Goal: Task Accomplishment & Management: Use online tool/utility

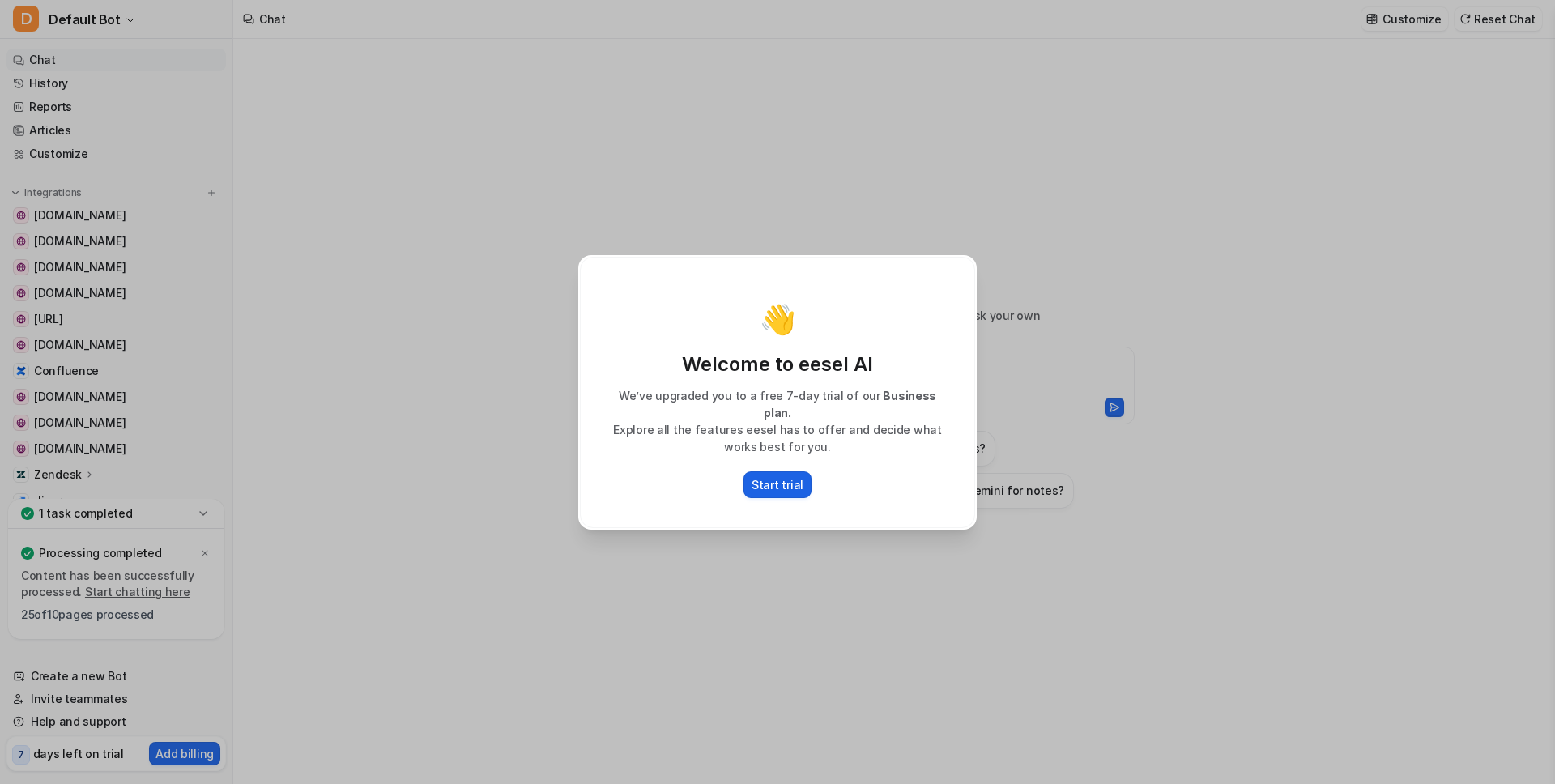
click at [789, 479] on p "Start trial" at bounding box center [777, 484] width 52 height 17
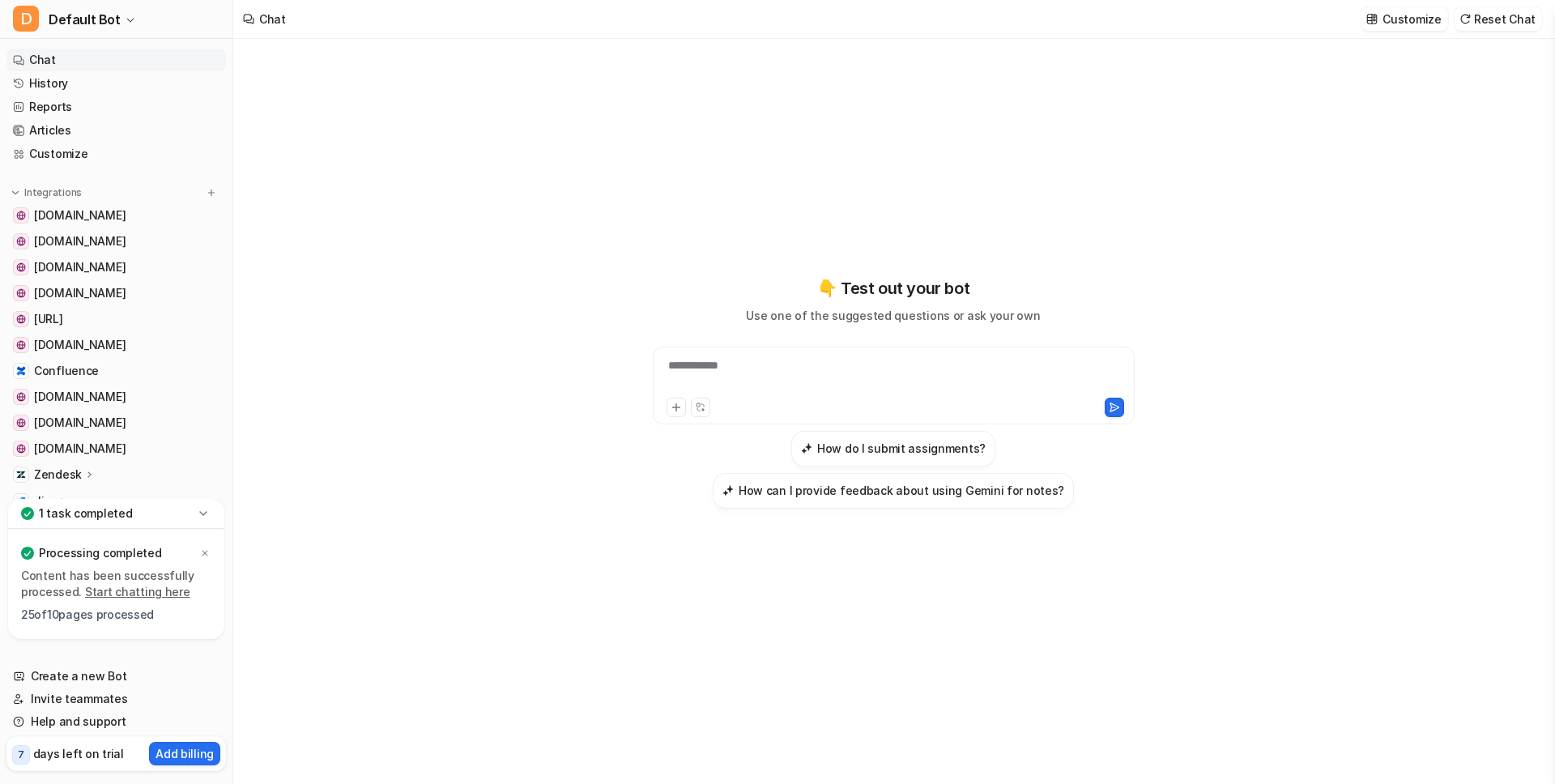
click at [63, 478] on p "Zendesk" at bounding box center [58, 474] width 48 height 16
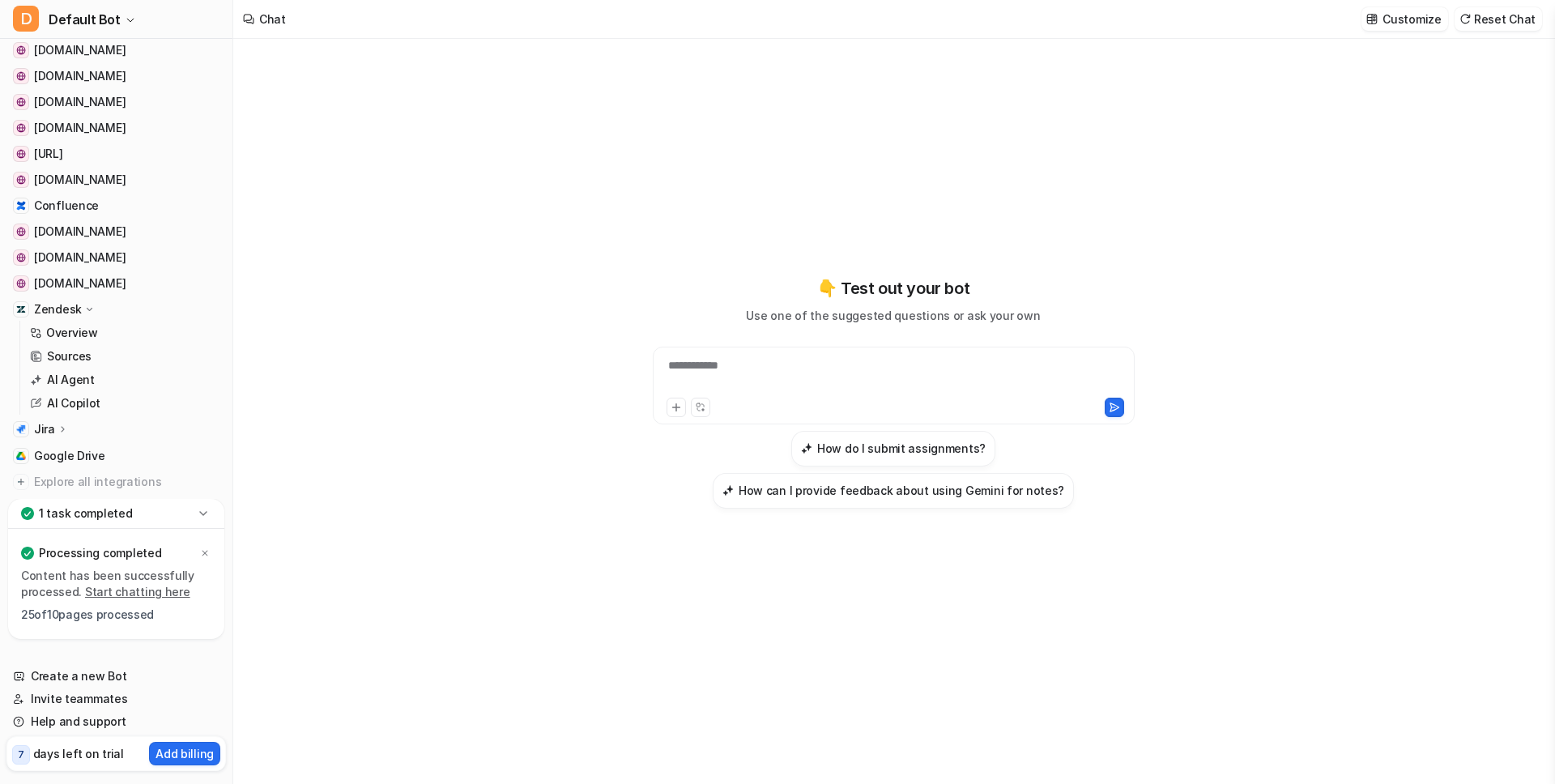
scroll to position [166, 0]
click at [58, 307] on p "Zendesk" at bounding box center [58, 308] width 48 height 16
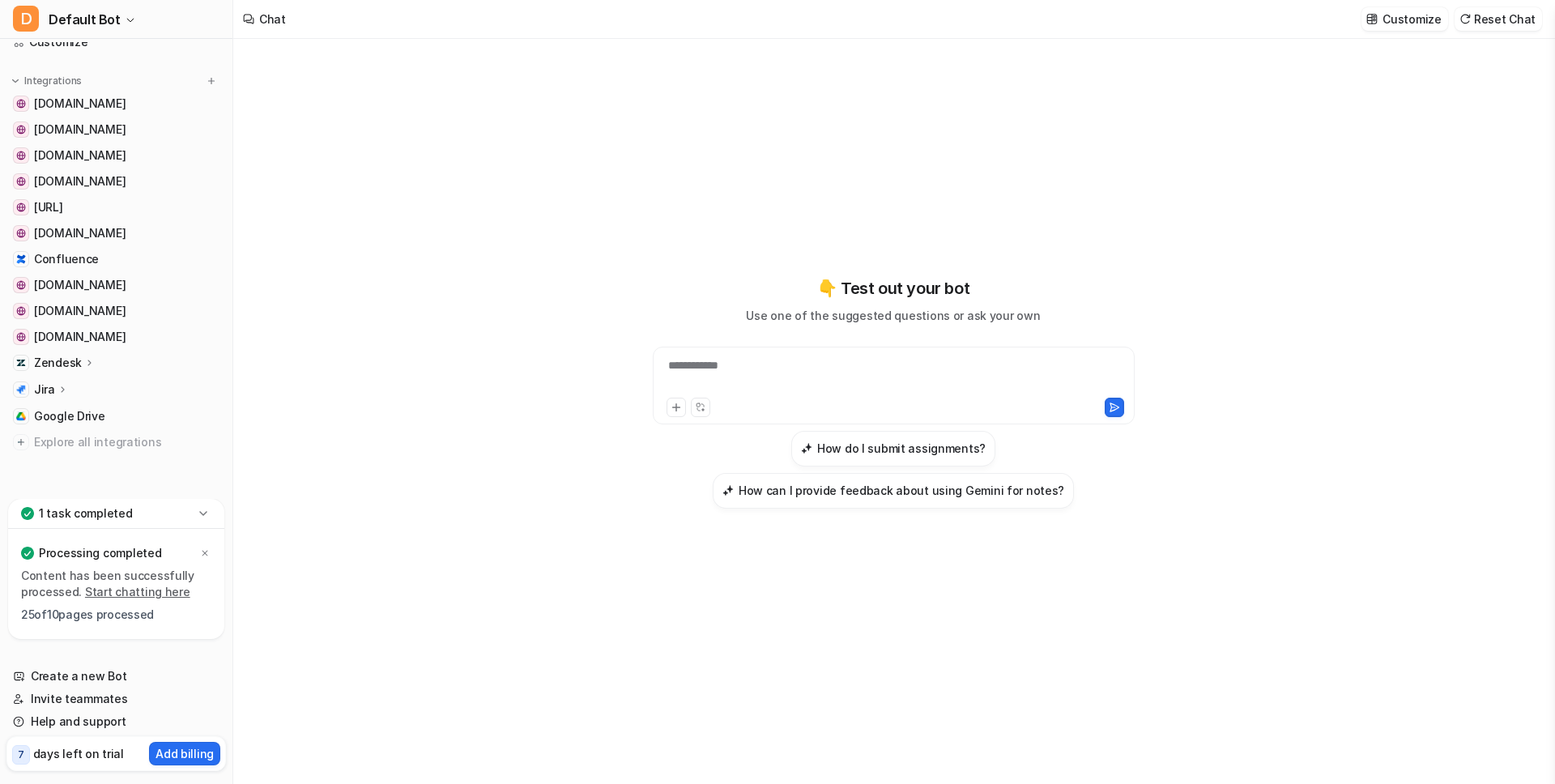
click at [56, 359] on p "Zendesk" at bounding box center [58, 362] width 48 height 16
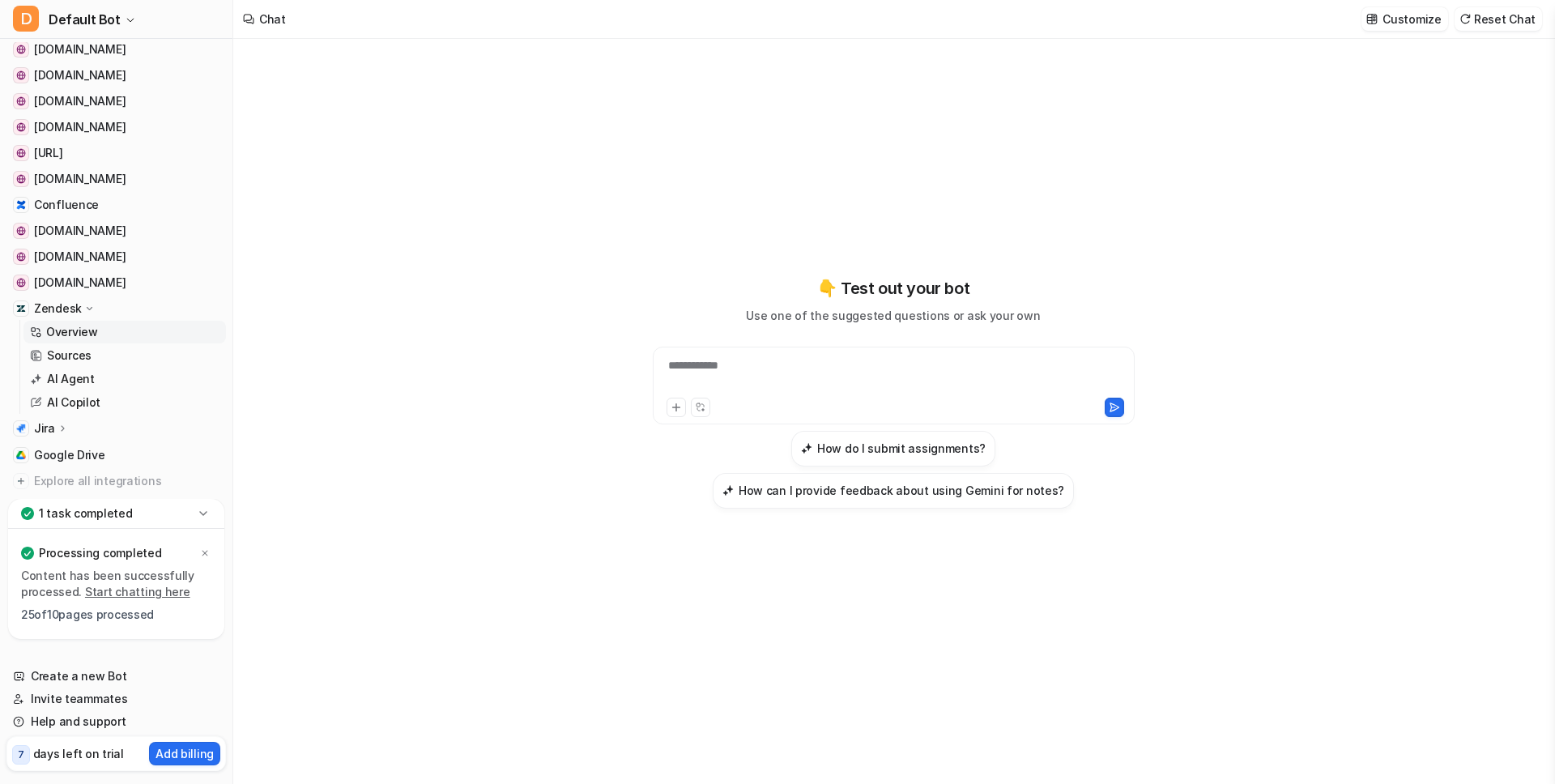
click at [54, 334] on p "Overview" at bounding box center [72, 332] width 52 height 16
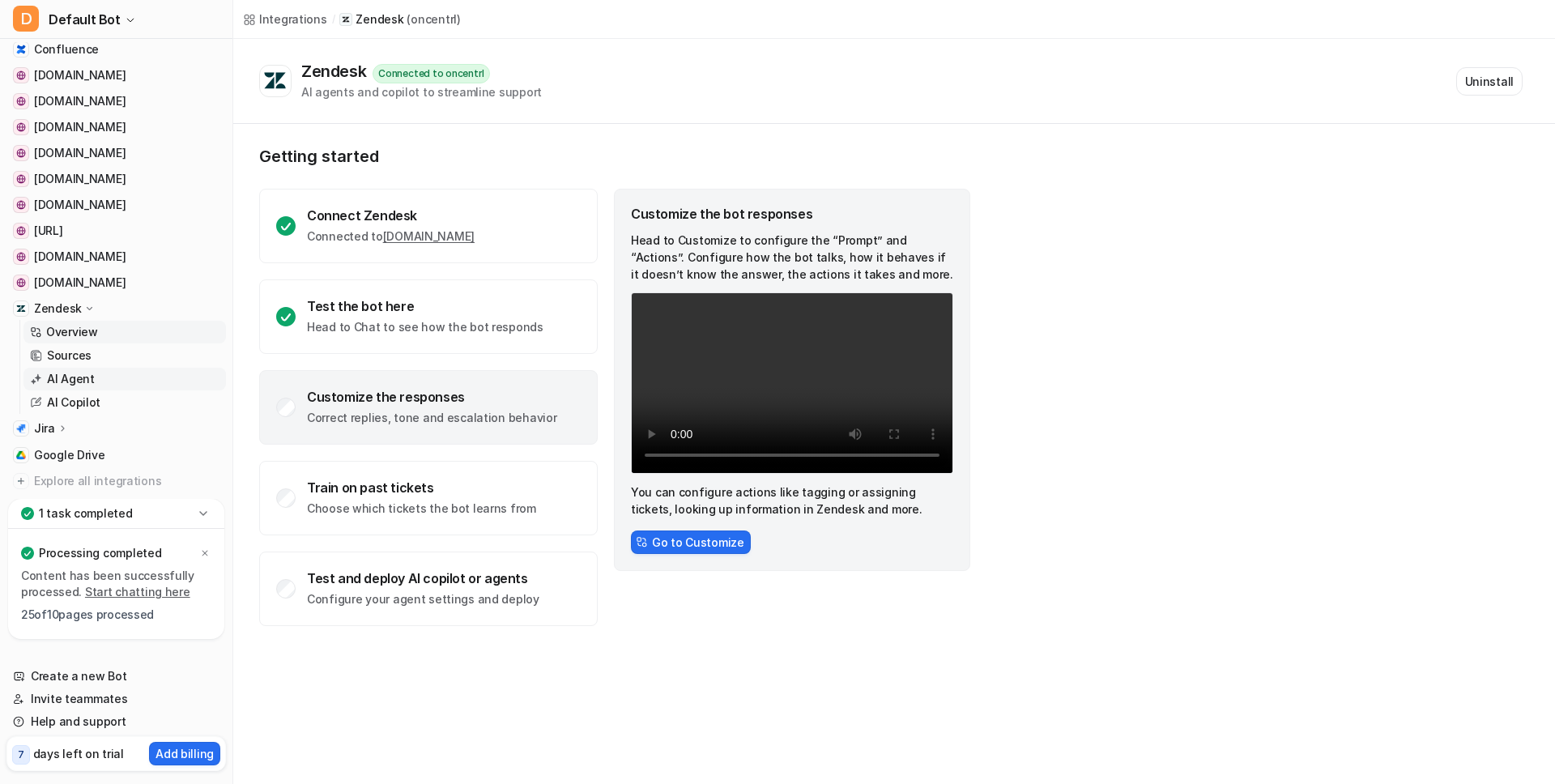
click at [62, 384] on p "AI Agent" at bounding box center [71, 379] width 48 height 16
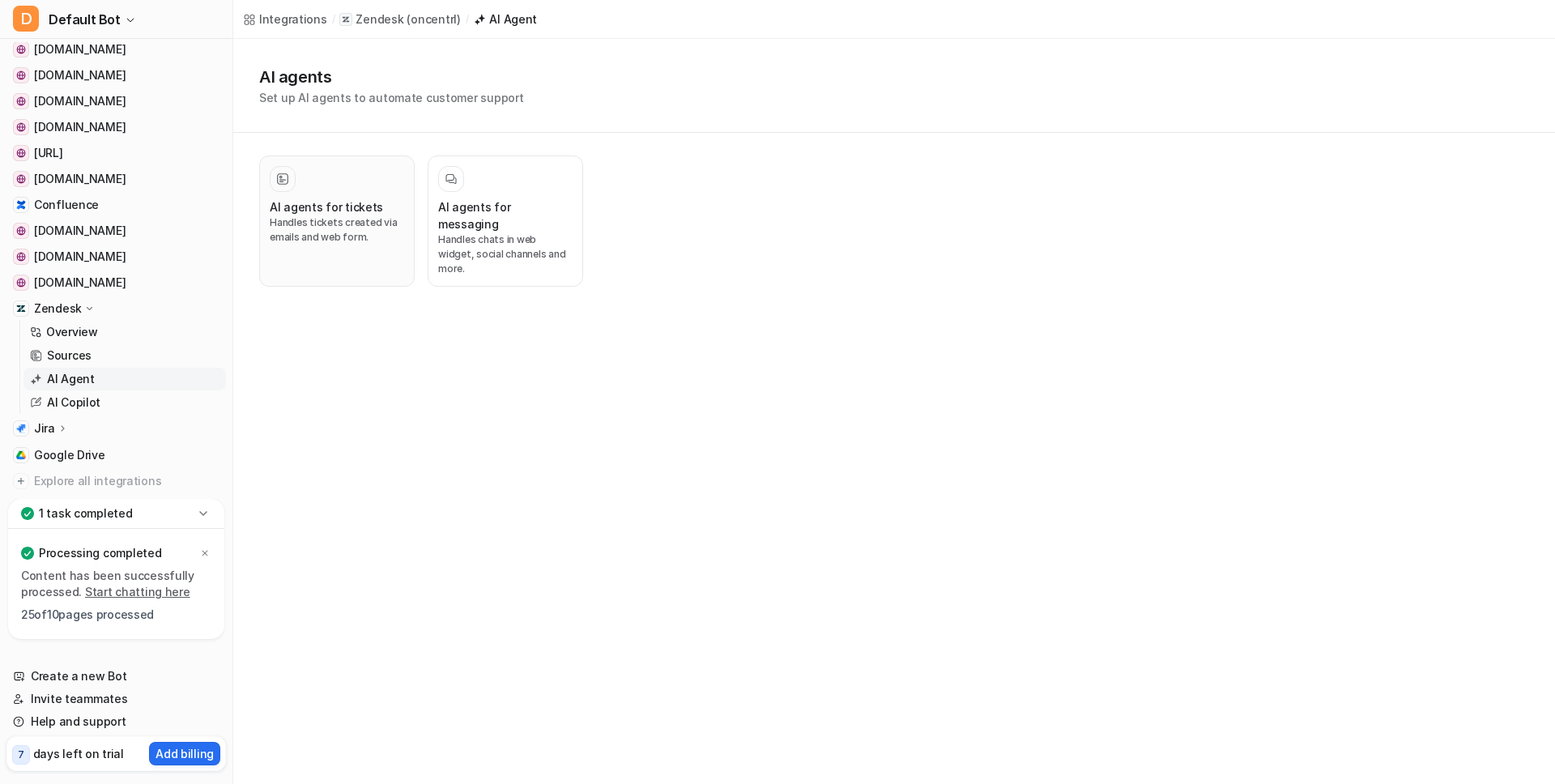
click at [329, 225] on p "Handles tickets created via emails and web form." at bounding box center [337, 230] width 134 height 29
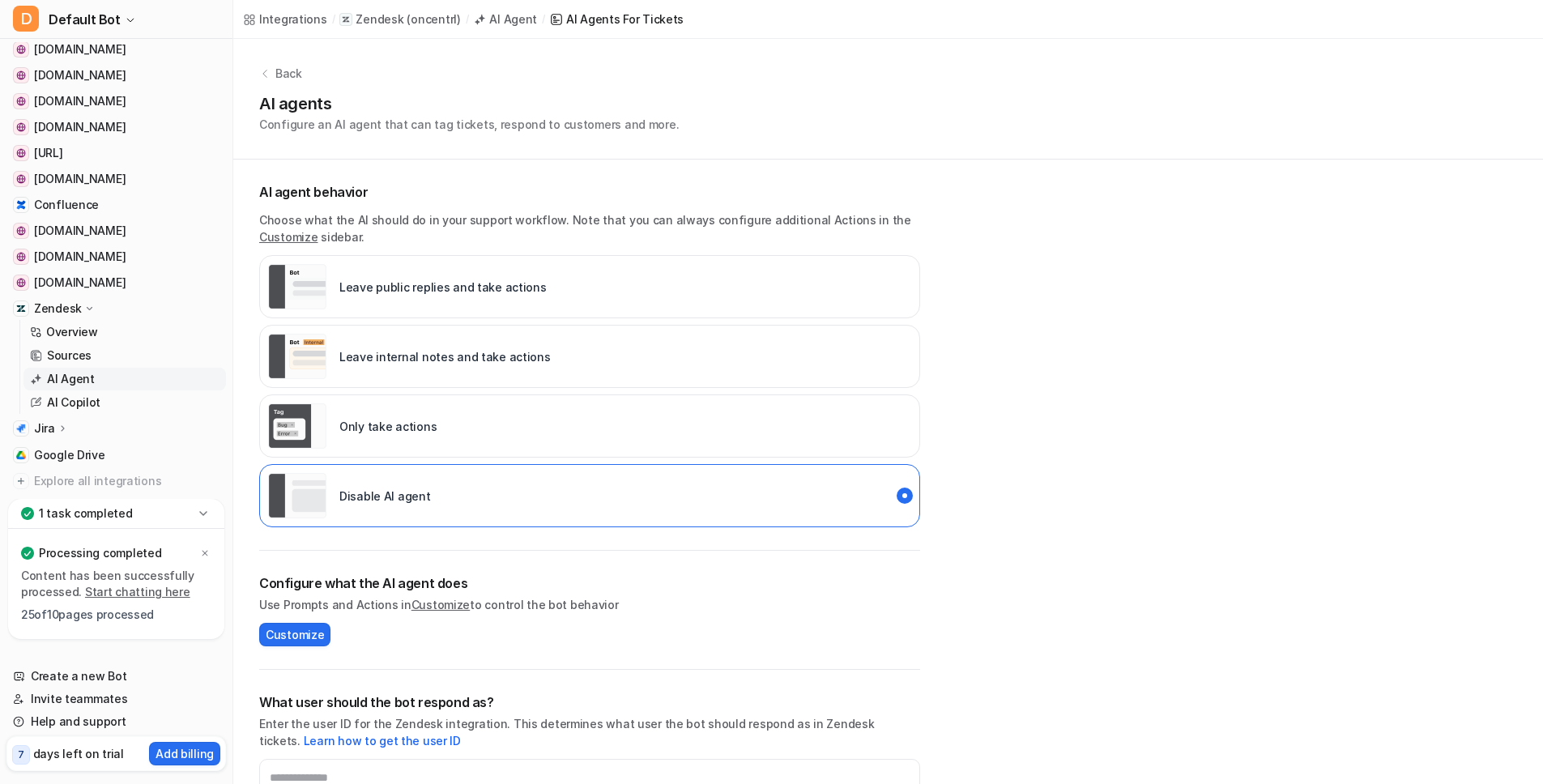
click at [206, 511] on icon at bounding box center [203, 513] width 16 height 16
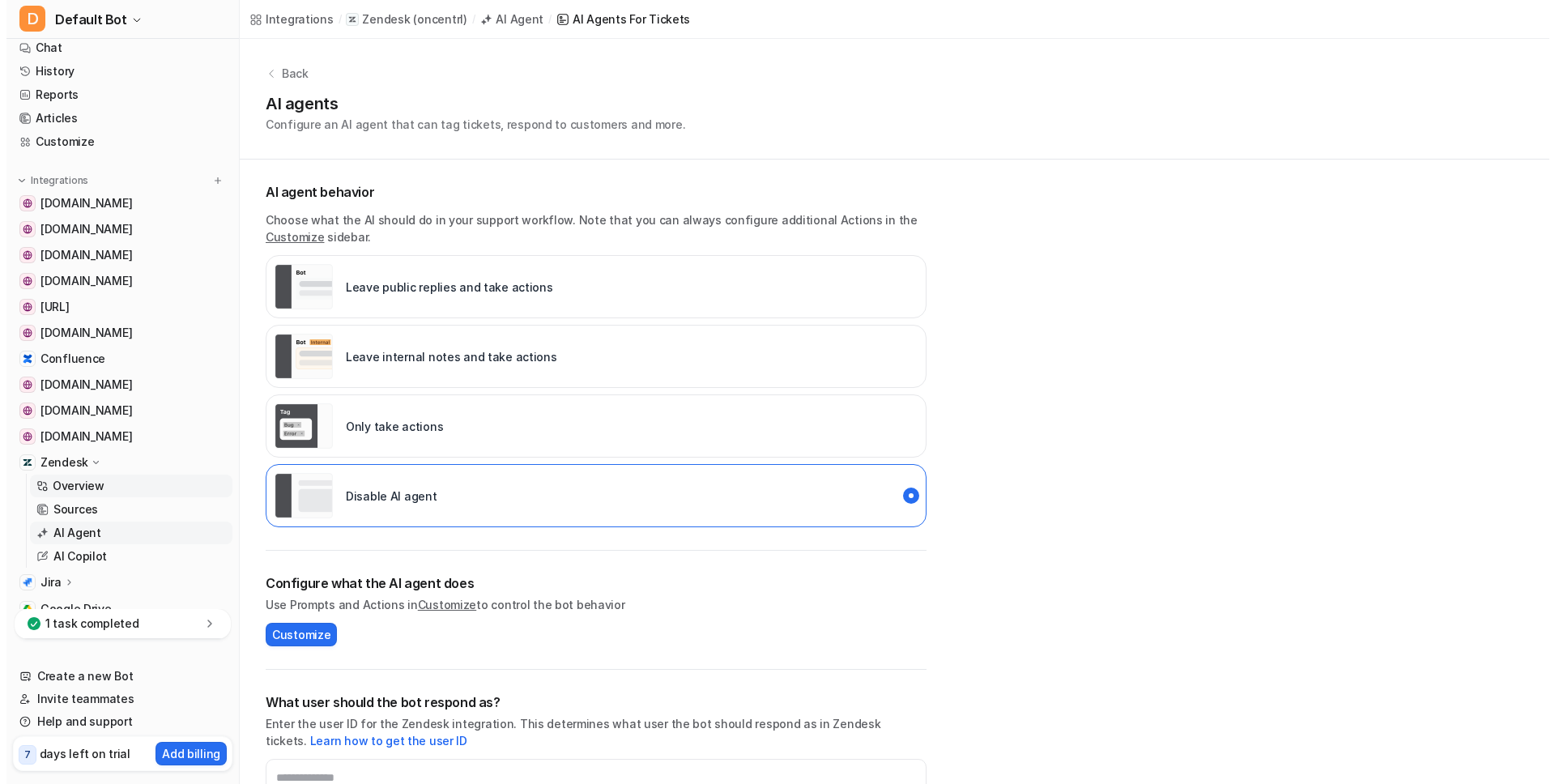
scroll to position [14, 0]
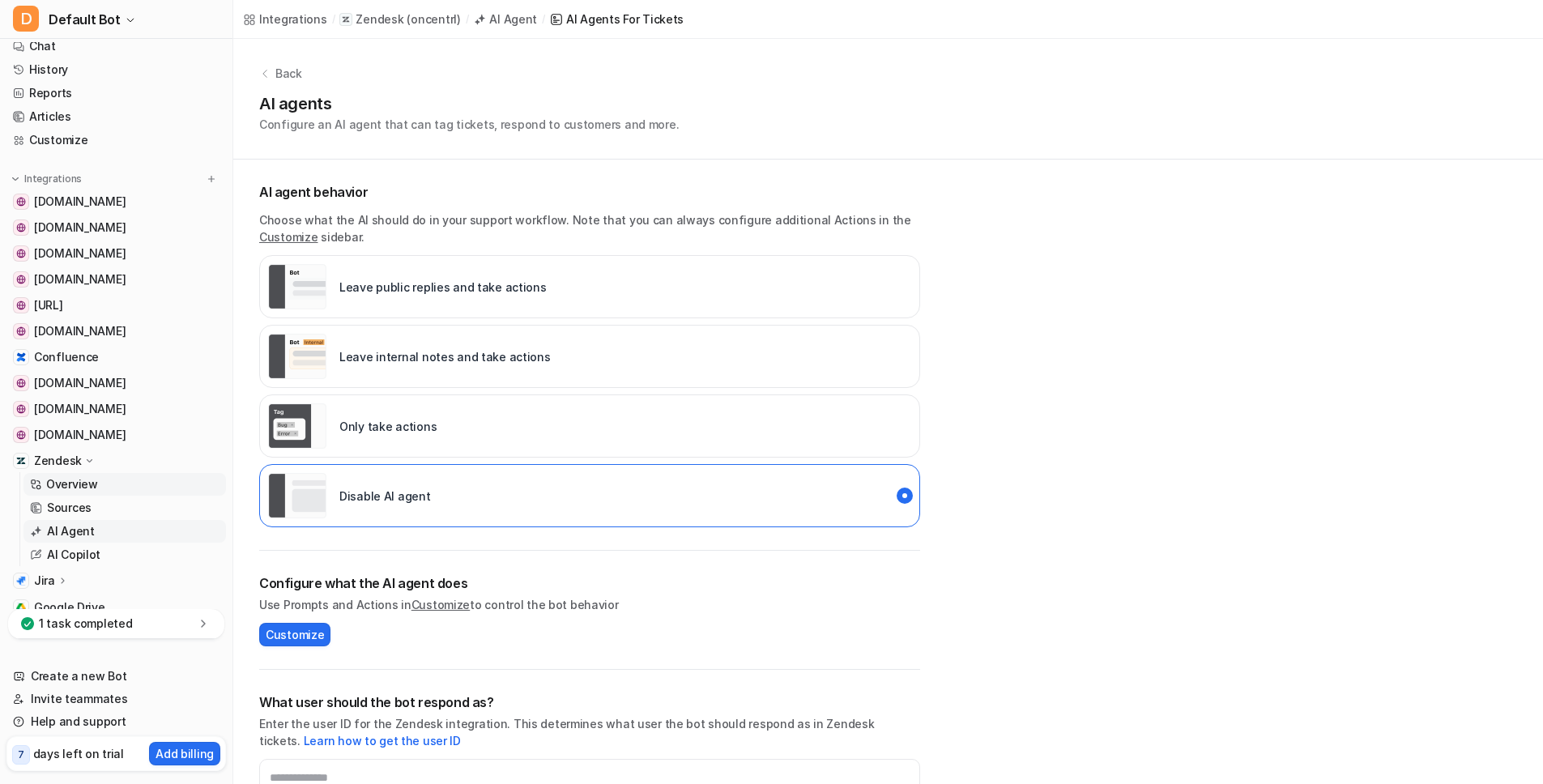
click at [70, 487] on p "Overview" at bounding box center [72, 484] width 52 height 16
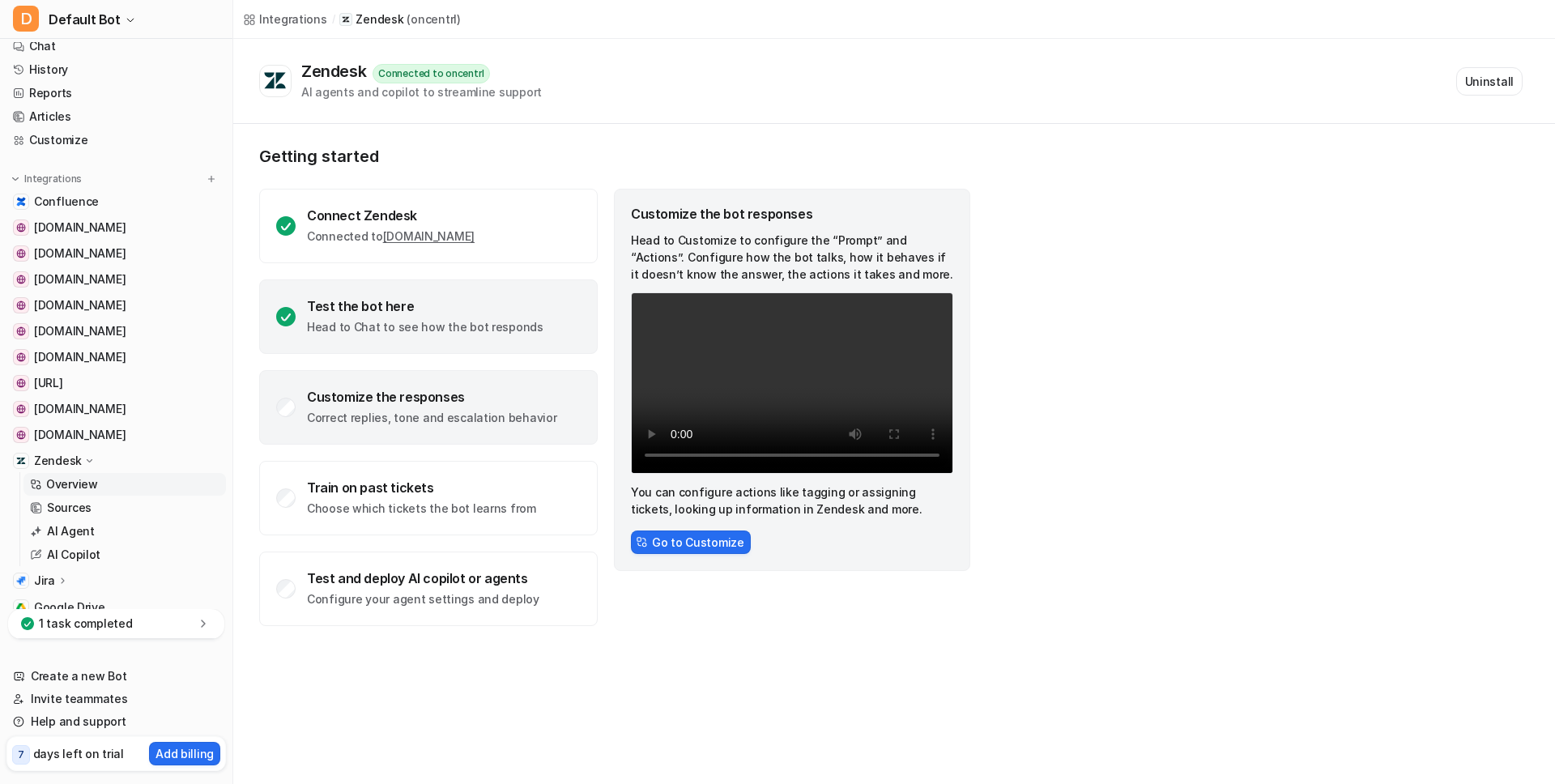
click at [467, 313] on div "Test the bot here" at bounding box center [425, 306] width 236 height 16
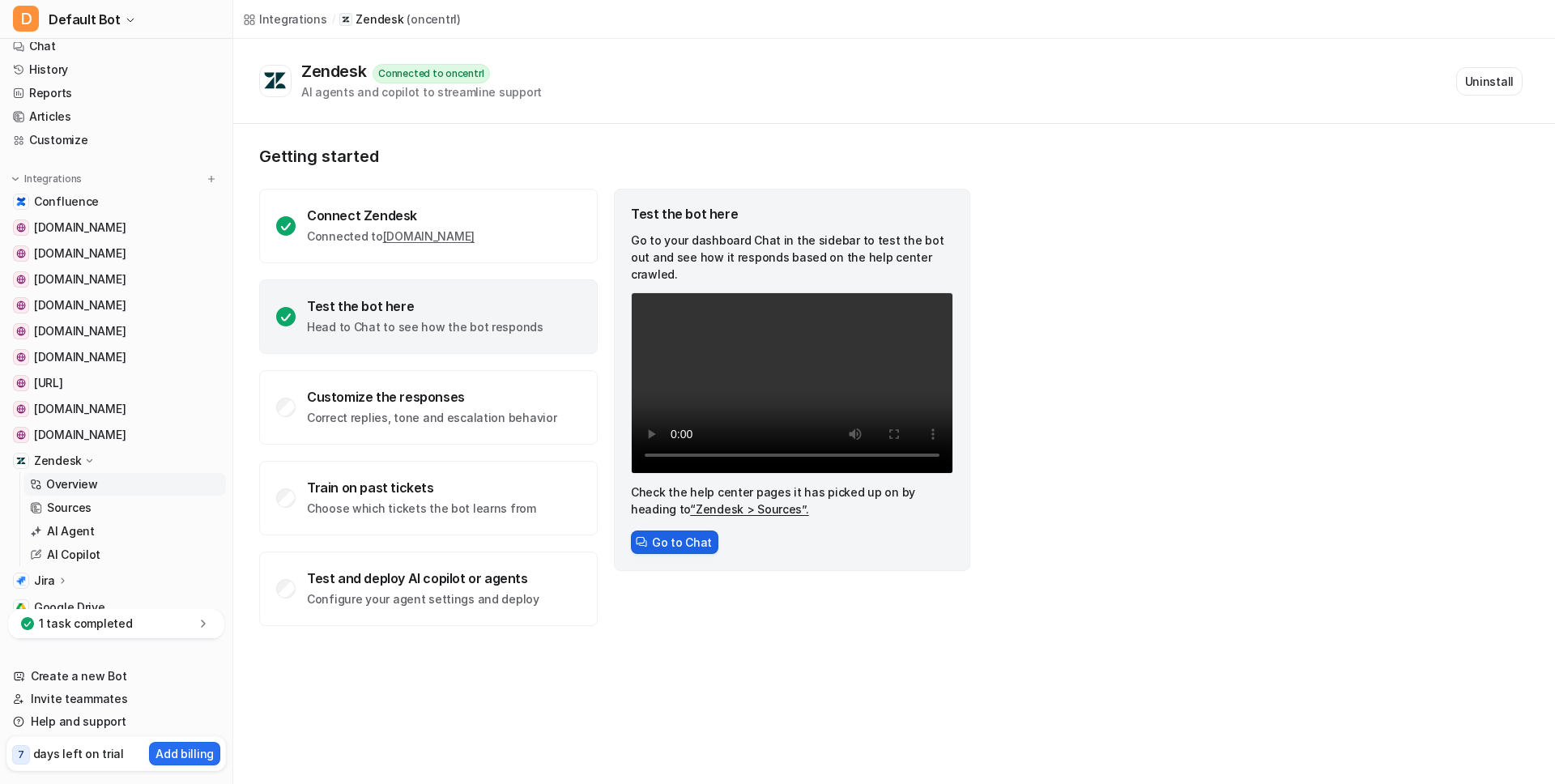
click at [695, 530] on button "Go to Chat" at bounding box center [674, 542] width 88 height 23
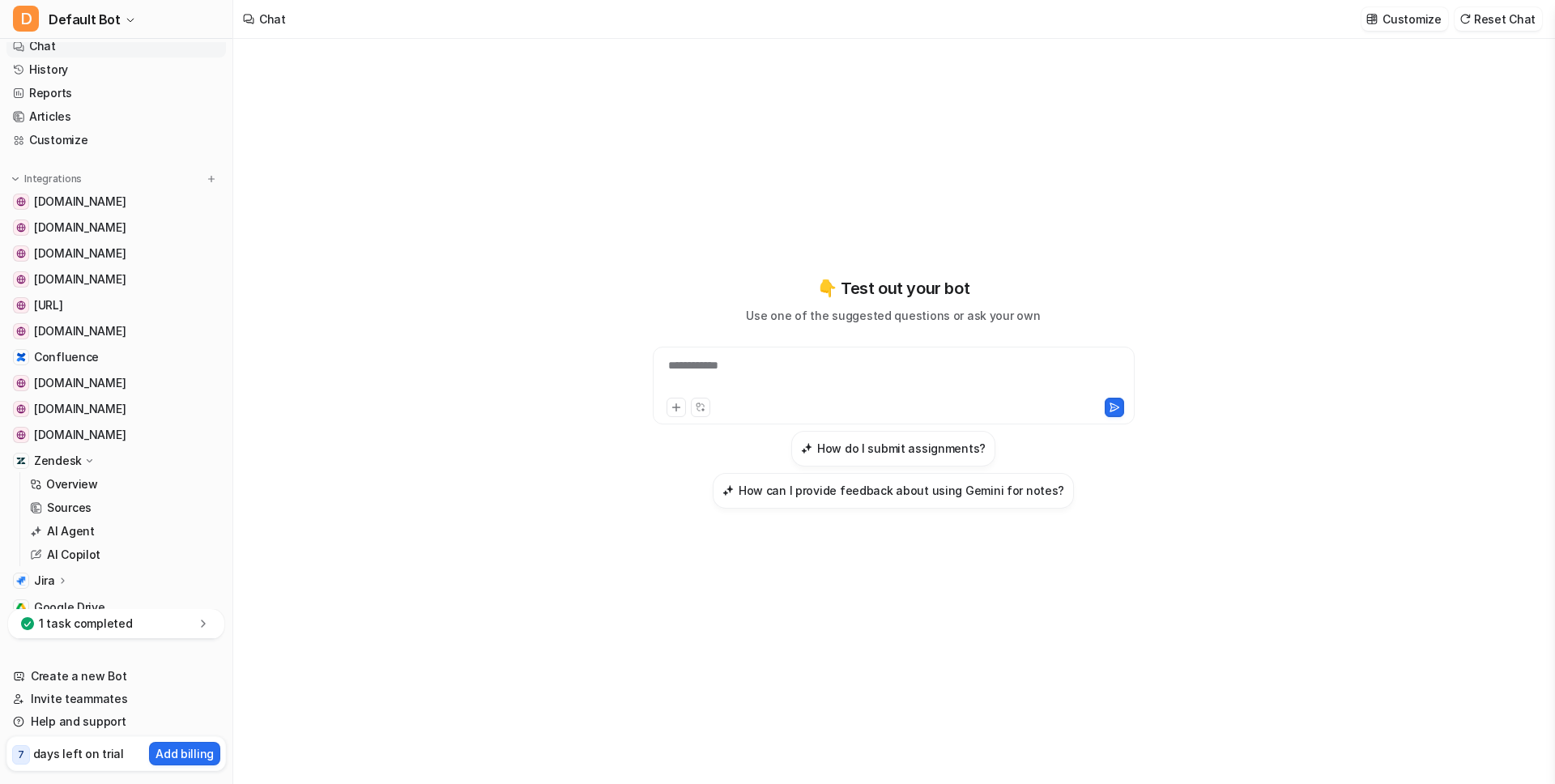
click at [759, 364] on div "**********" at bounding box center [894, 376] width 474 height 37
click at [1114, 402] on icon at bounding box center [1115, 407] width 12 height 12
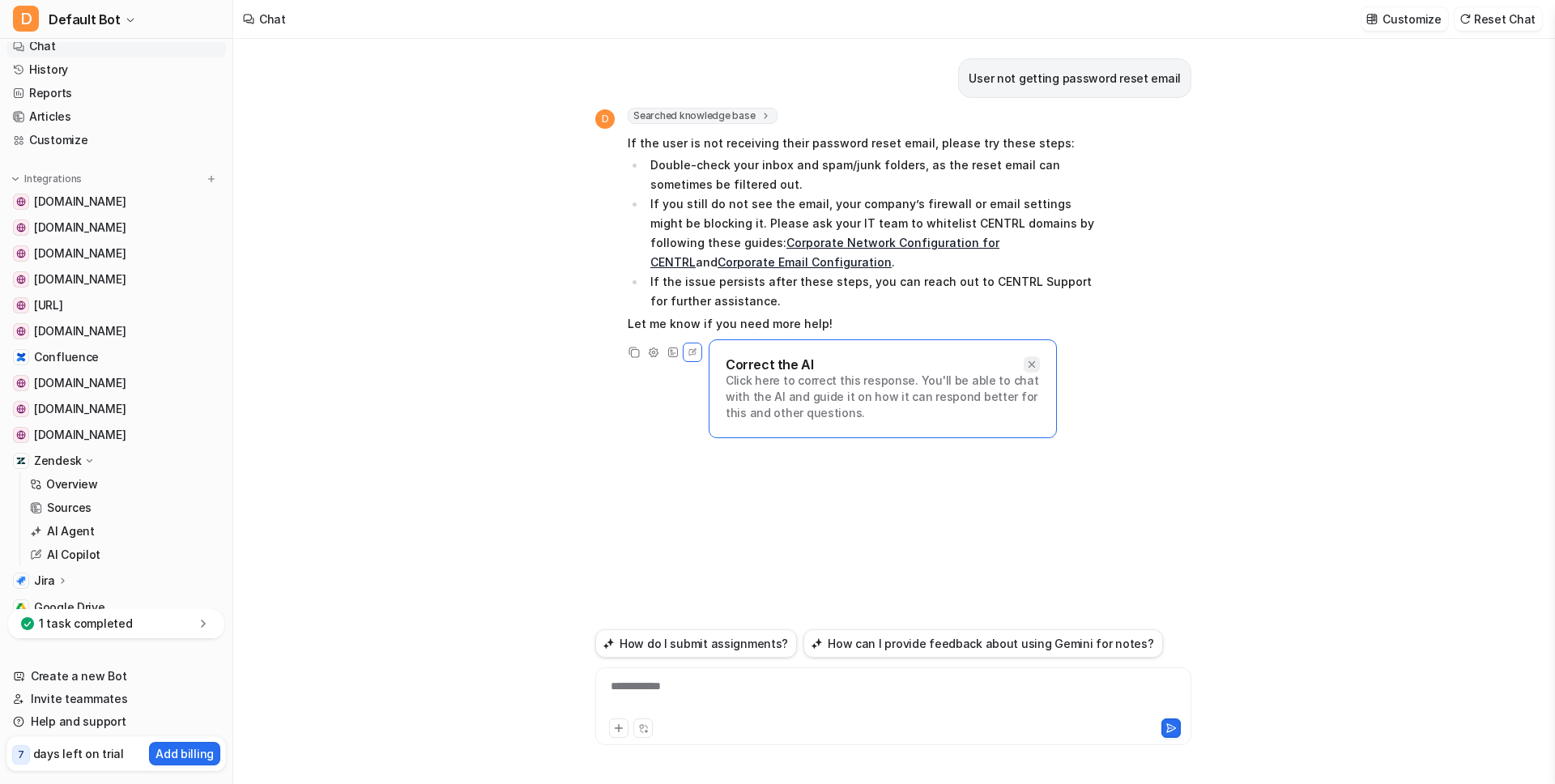
click at [1032, 363] on icon at bounding box center [1032, 364] width 12 height 12
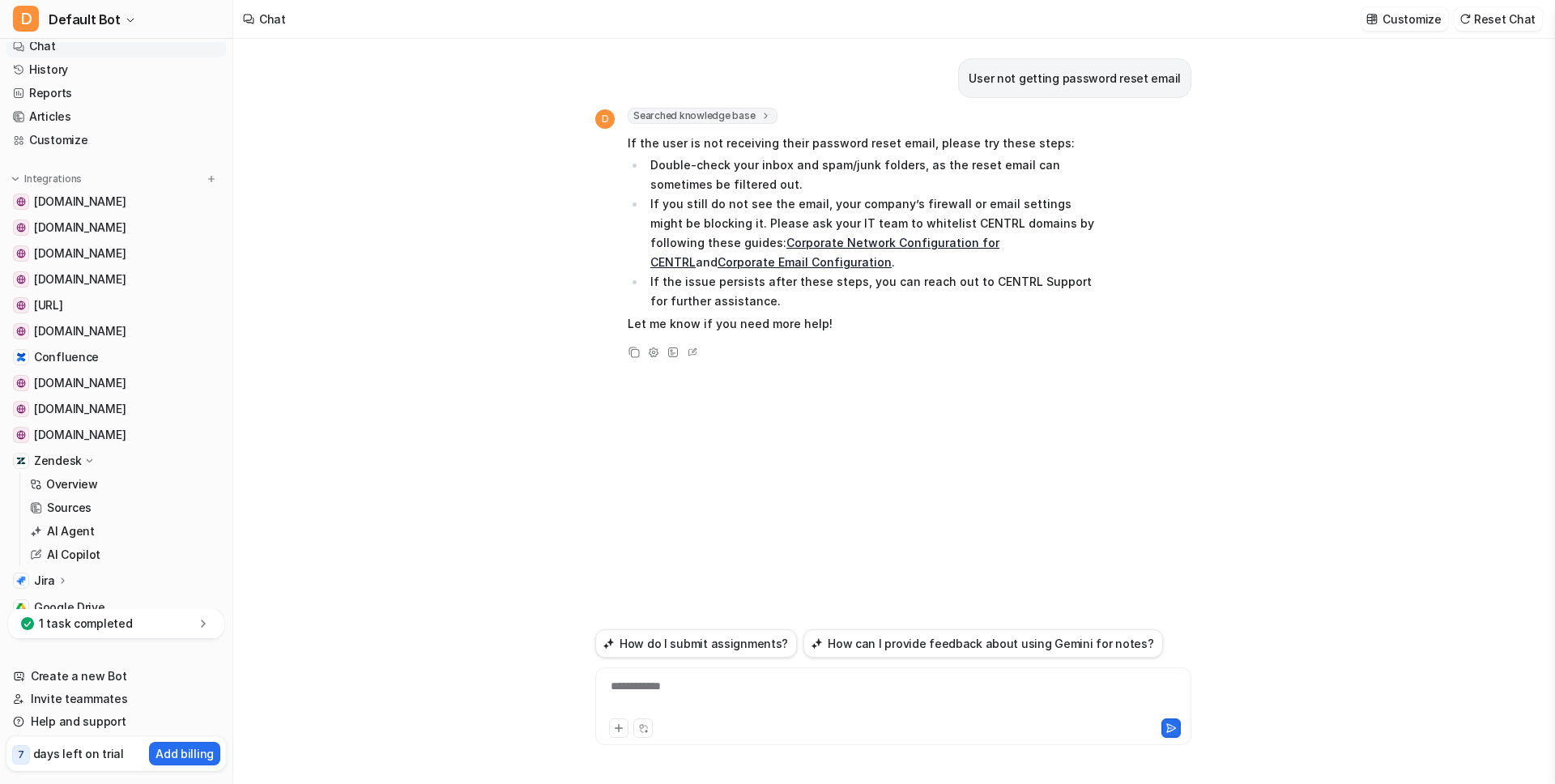
click at [831, 700] on div "**********" at bounding box center [893, 696] width 588 height 37
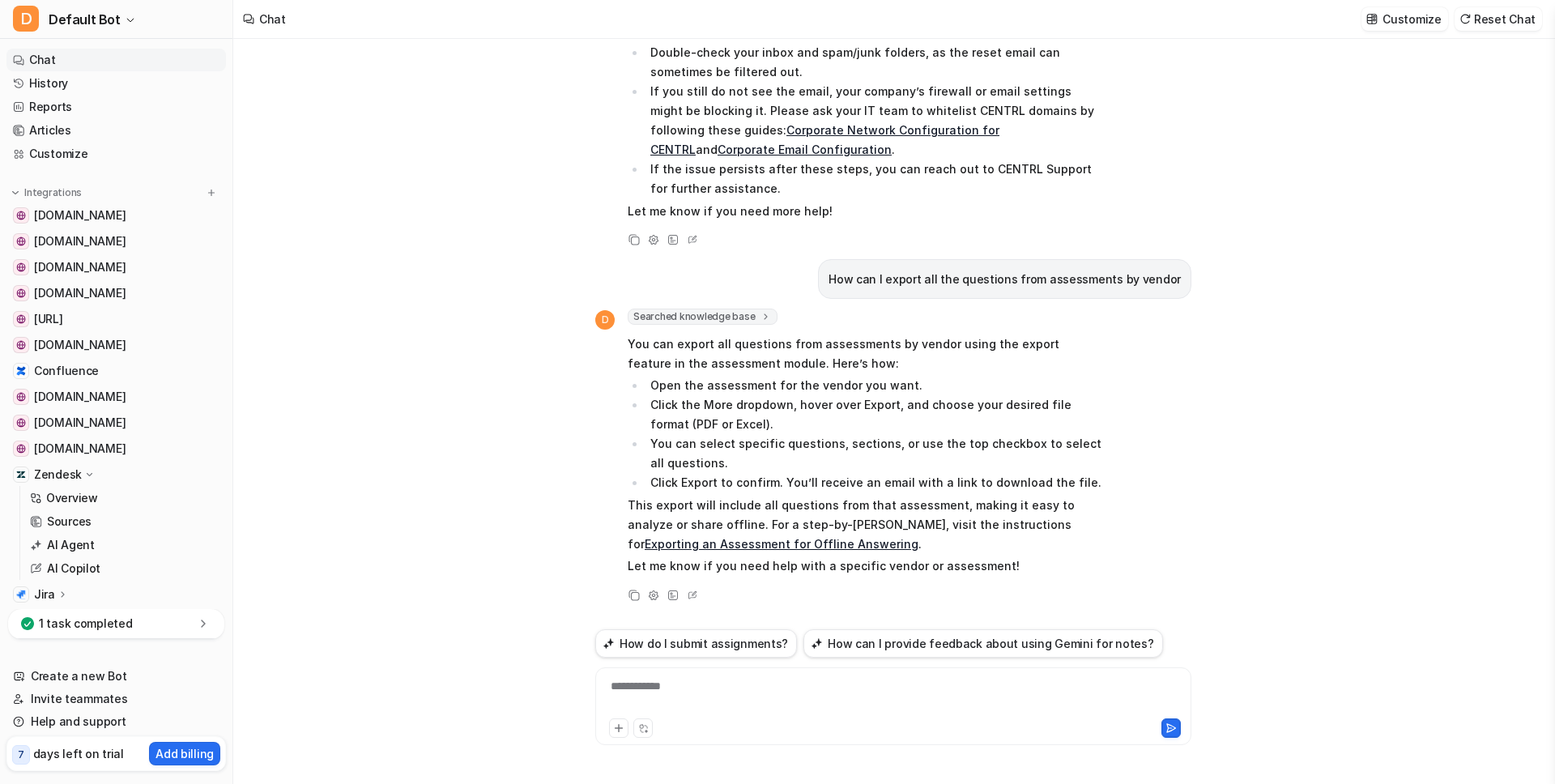
click at [574, 419] on div "User not getting password reset email D Searched knowledge base search_queries …" at bounding box center [893, 411] width 1321 height 745
click at [607, 318] on span "D" at bounding box center [605, 320] width 20 height 20
click at [943, 690] on div at bounding box center [893, 696] width 588 height 37
click at [963, 696] on div at bounding box center [893, 696] width 588 height 37
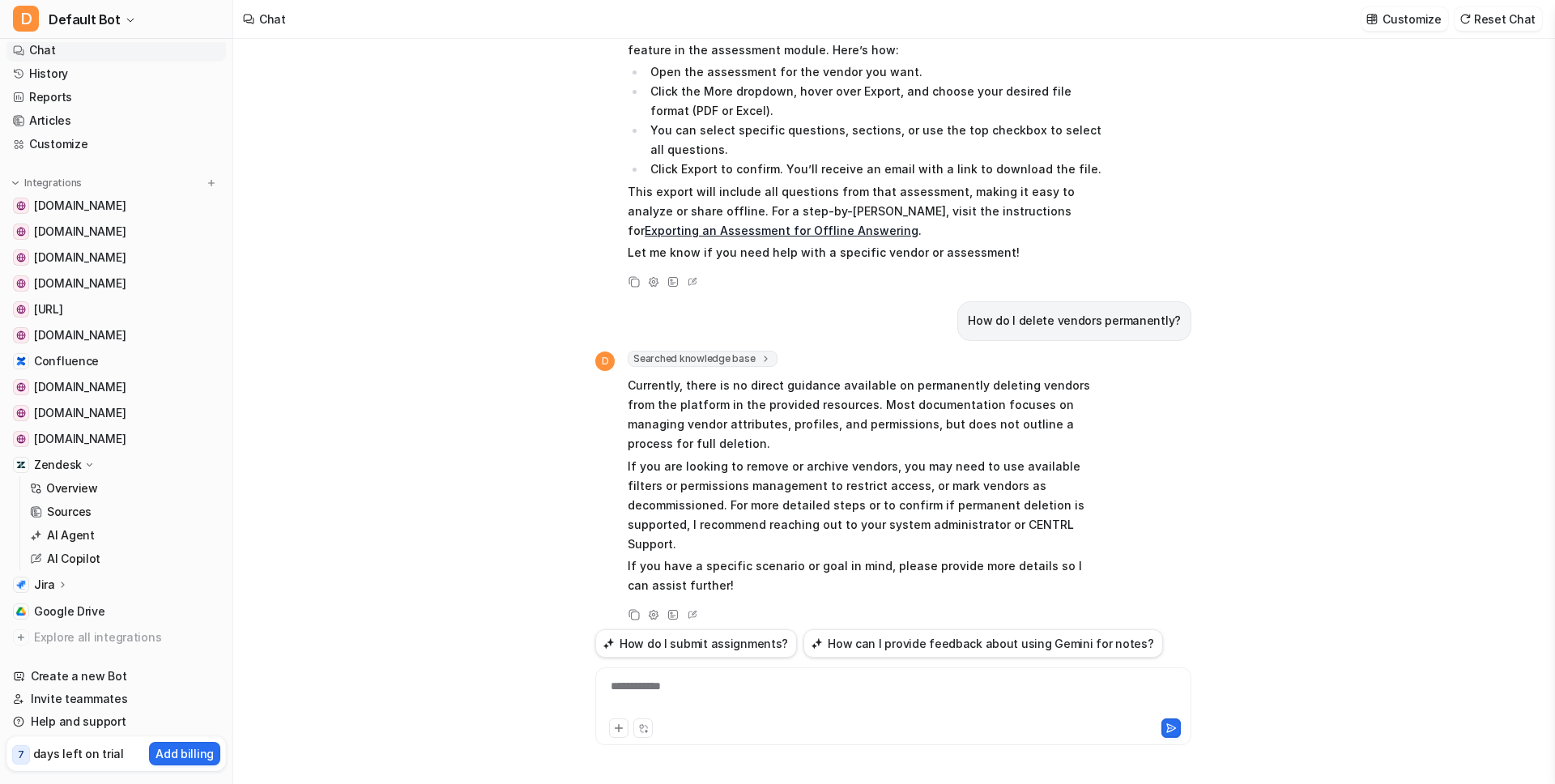
scroll to position [51, 0]
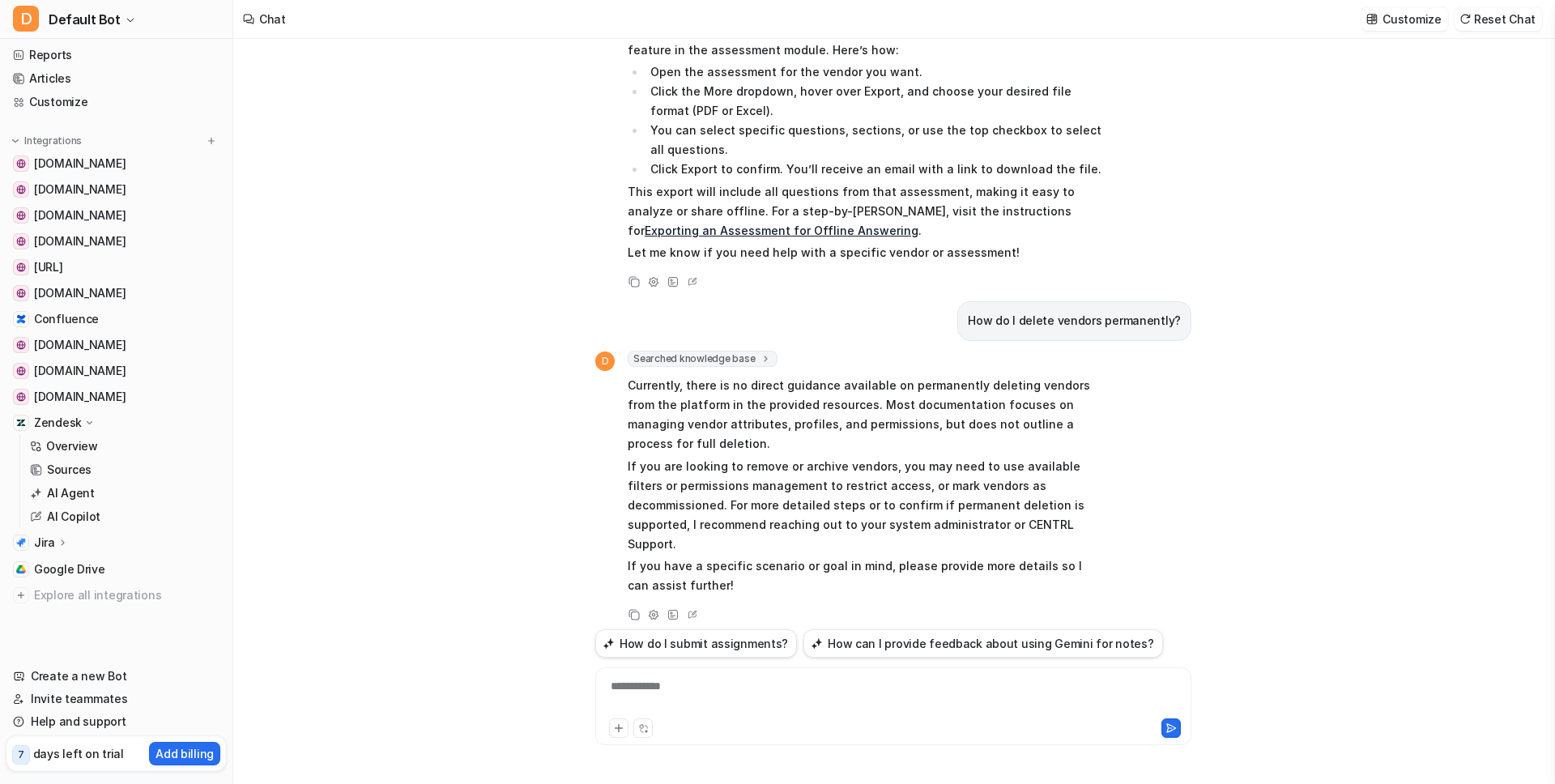
click at [52, 539] on p "Jira" at bounding box center [44, 542] width 21 height 16
click at [69, 563] on p "Overview" at bounding box center [72, 566] width 52 height 16
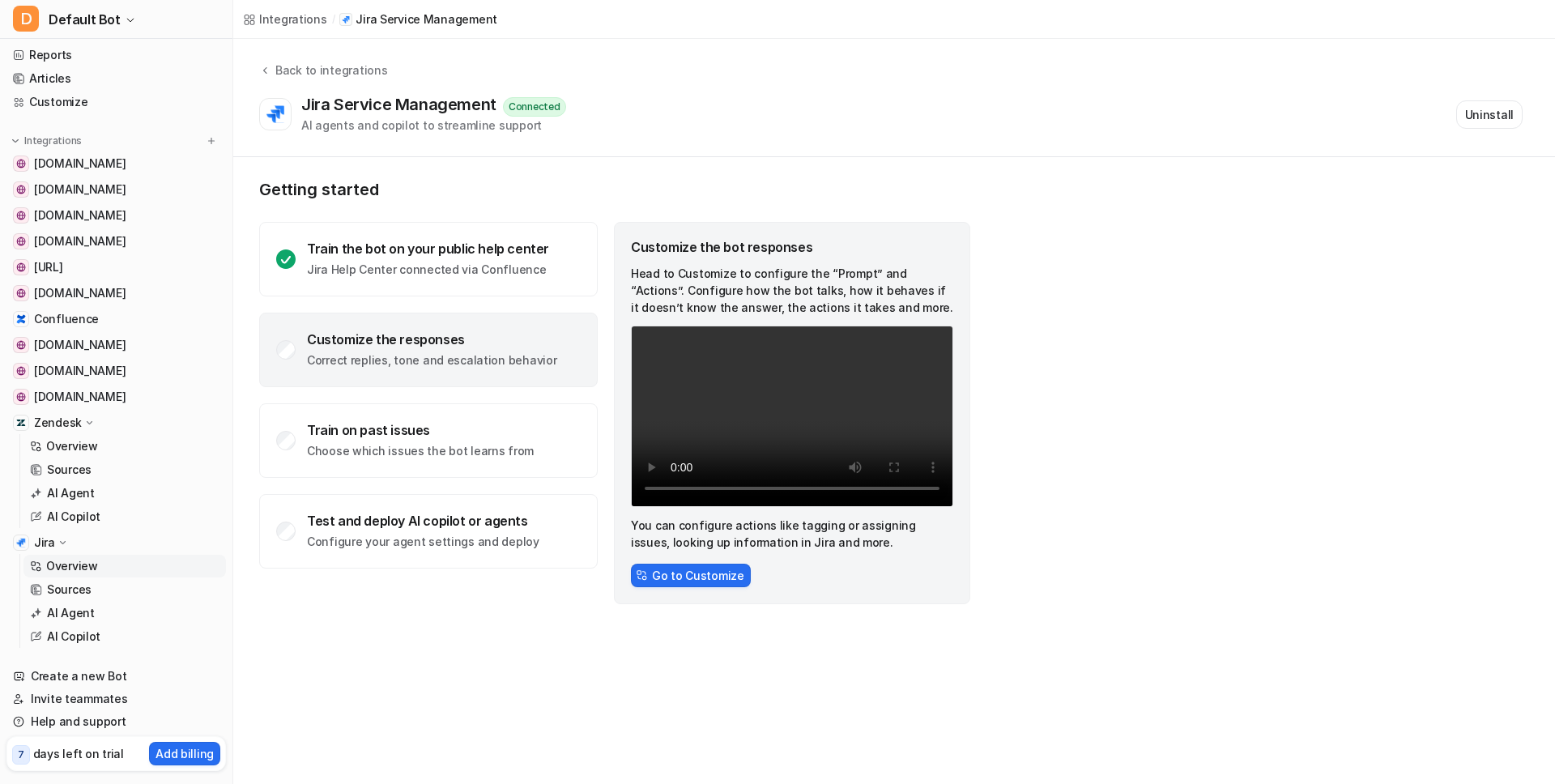
click at [60, 420] on p "Zendesk" at bounding box center [58, 423] width 48 height 16
click at [63, 419] on p "Zendesk" at bounding box center [58, 423] width 48 height 16
click at [62, 447] on p "Overview" at bounding box center [72, 446] width 52 height 16
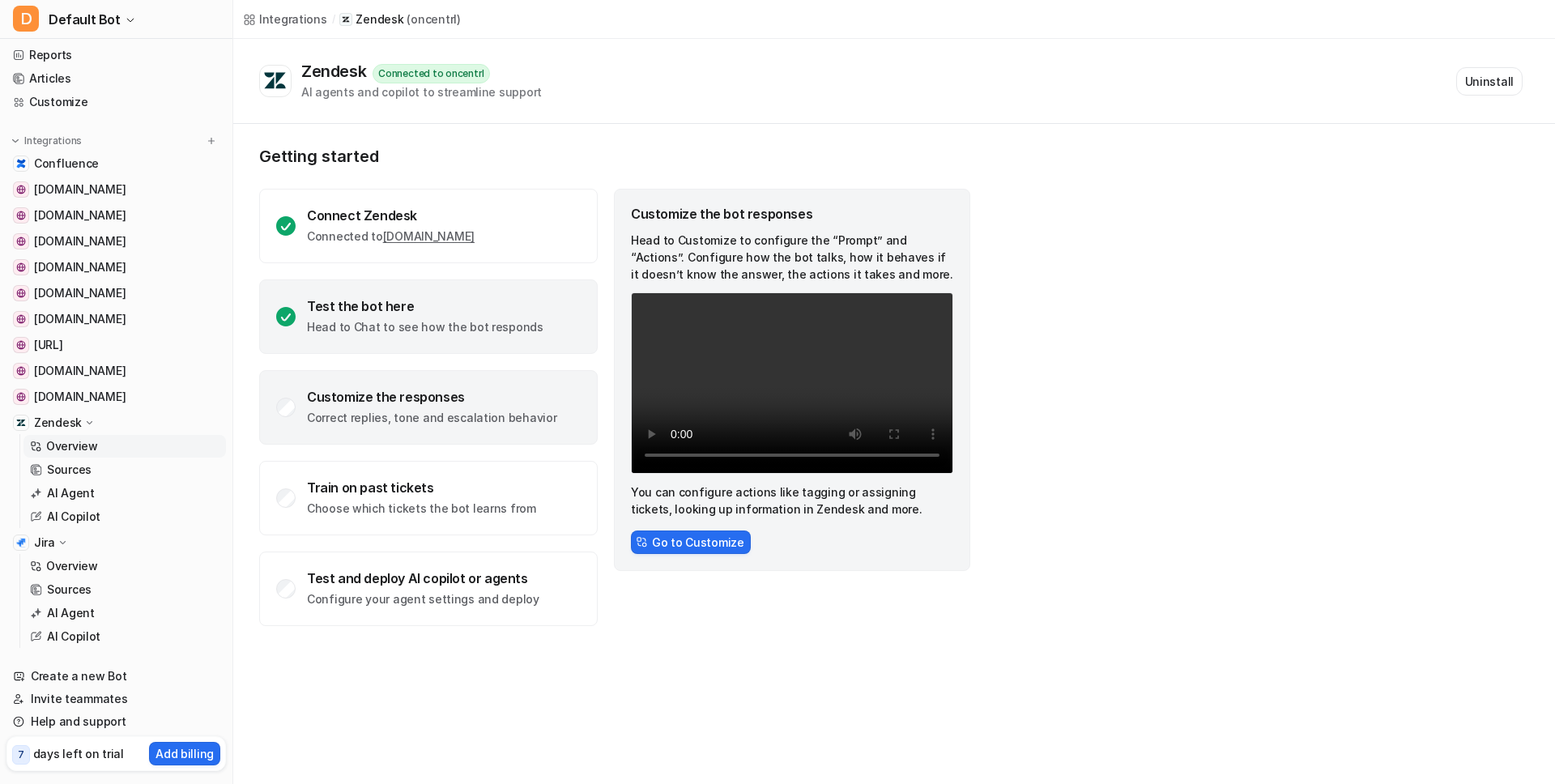
click at [492, 296] on div "Test the bot here Head to Chat to see how the bot responds" at bounding box center [428, 317] width 338 height 75
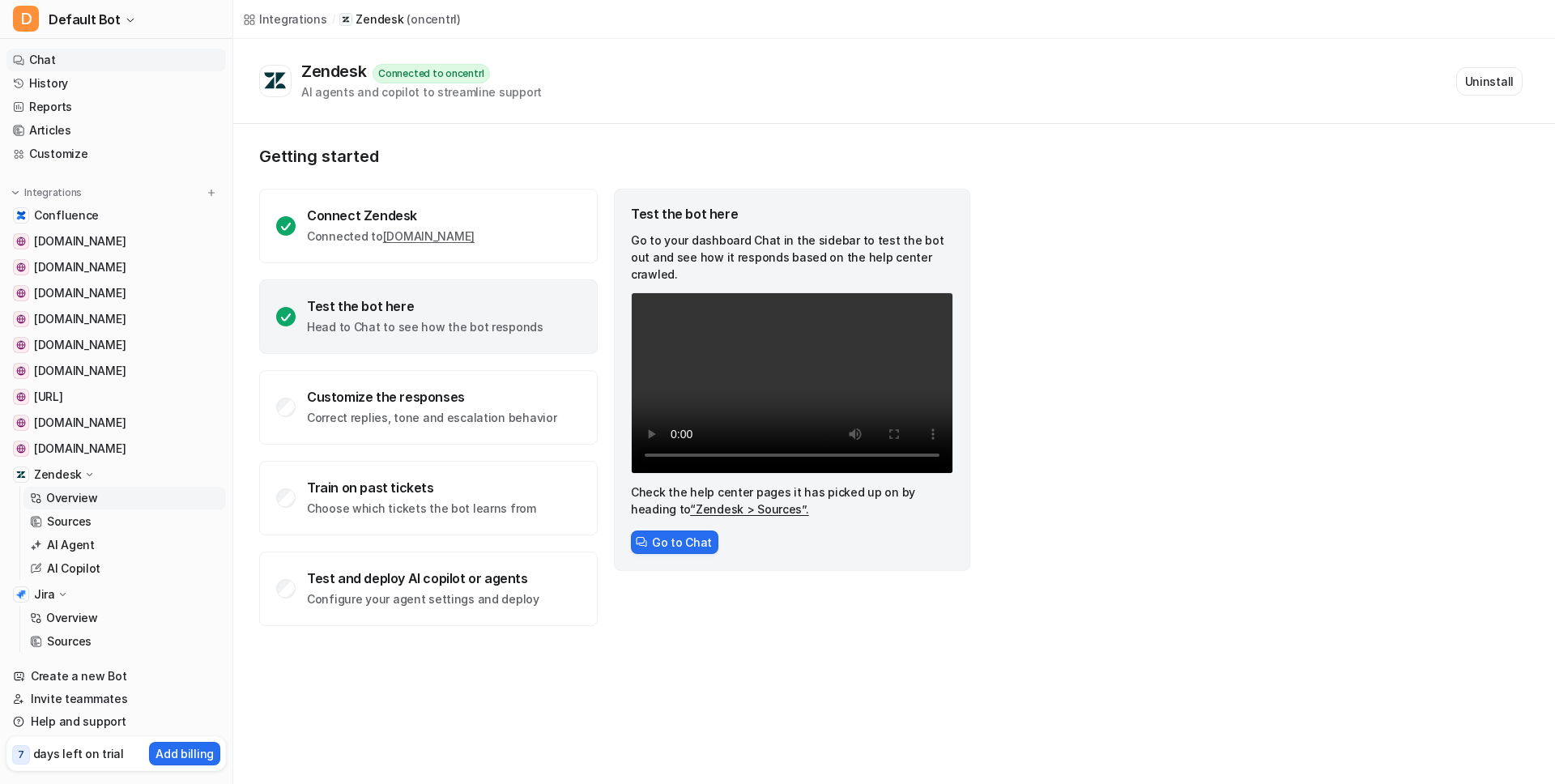
click at [36, 58] on link "Chat" at bounding box center [115, 60] width 219 height 23
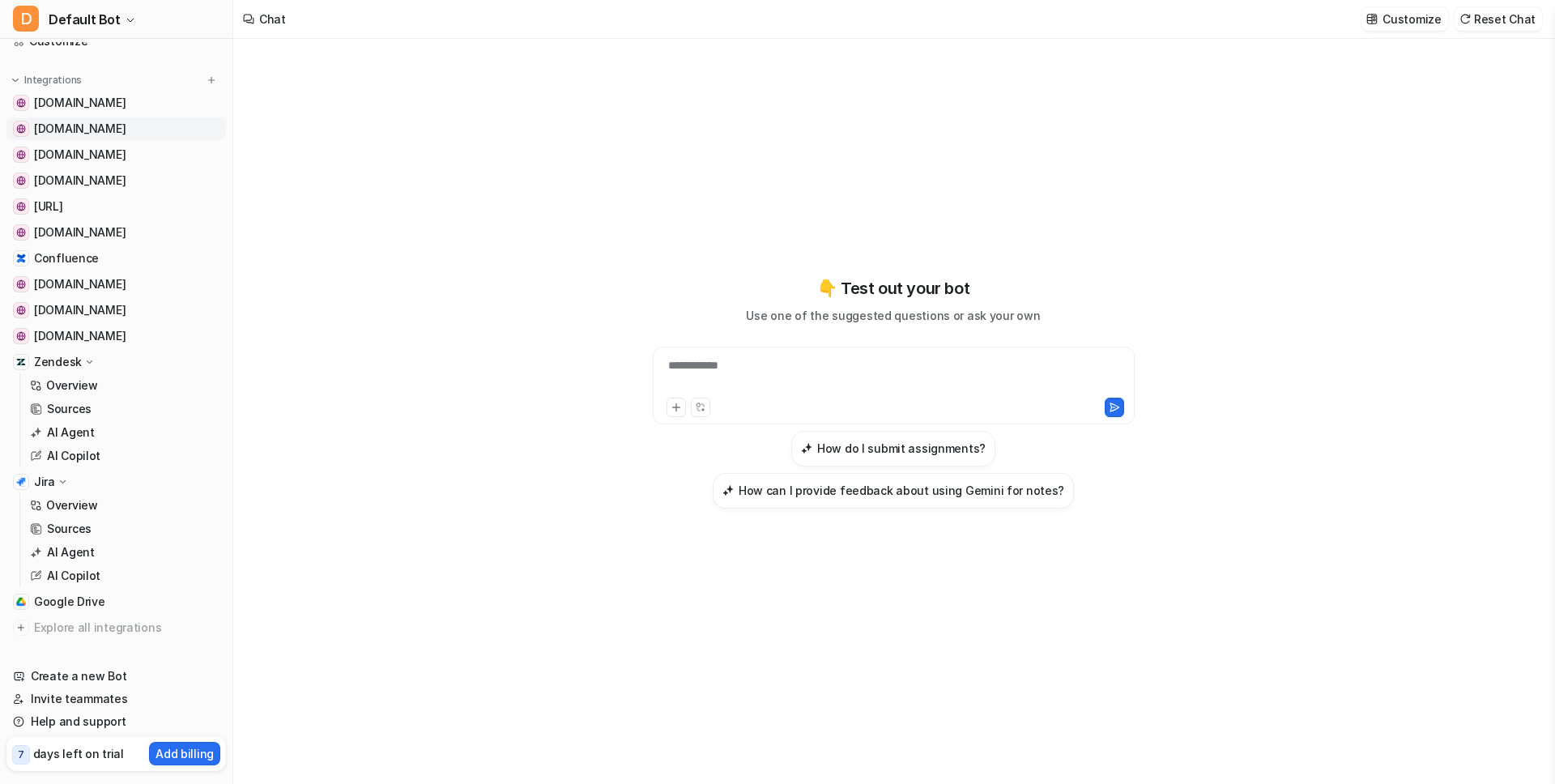
scroll to position [145, 0]
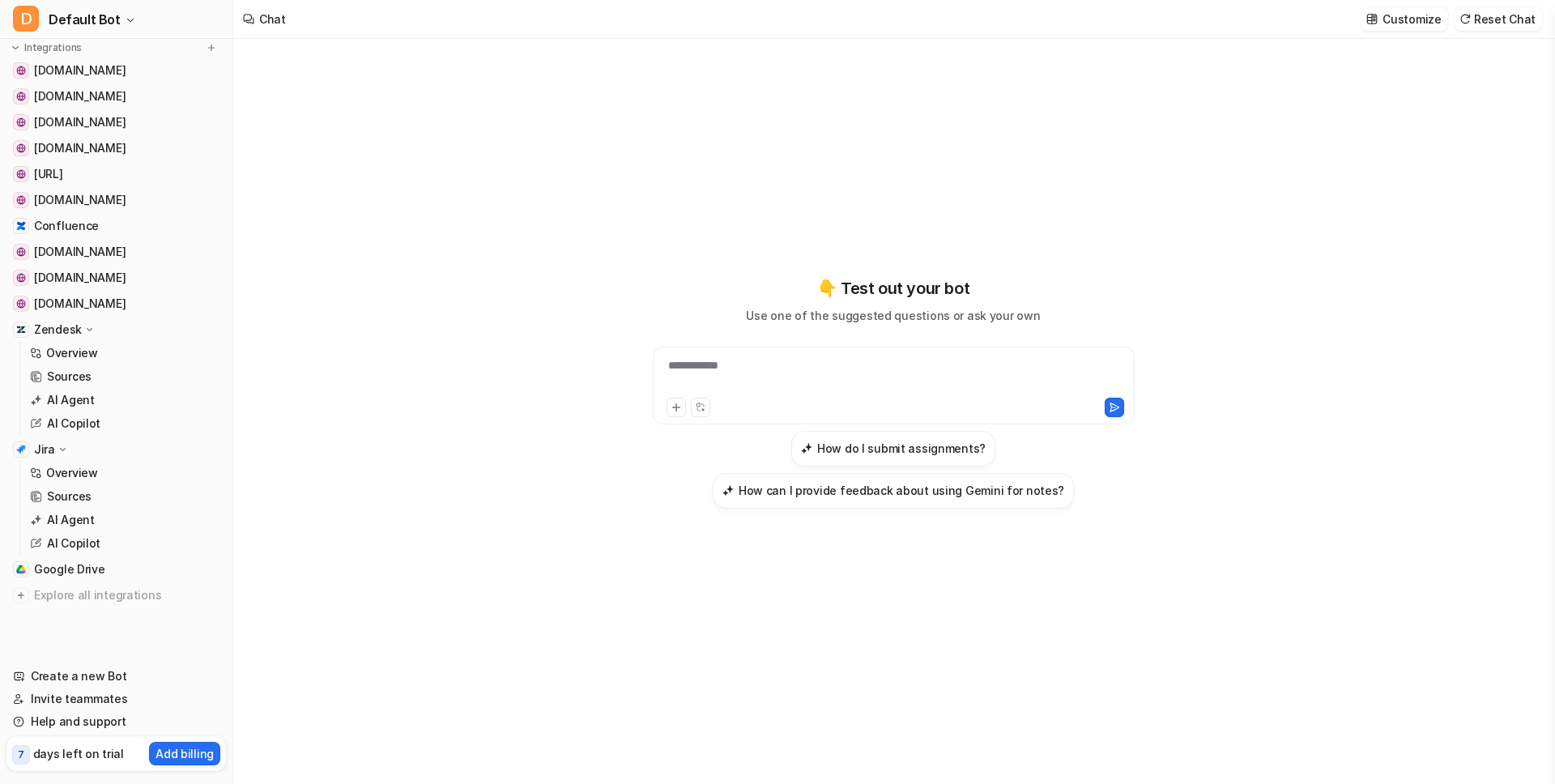
click at [49, 448] on p "Jira" at bounding box center [44, 449] width 21 height 16
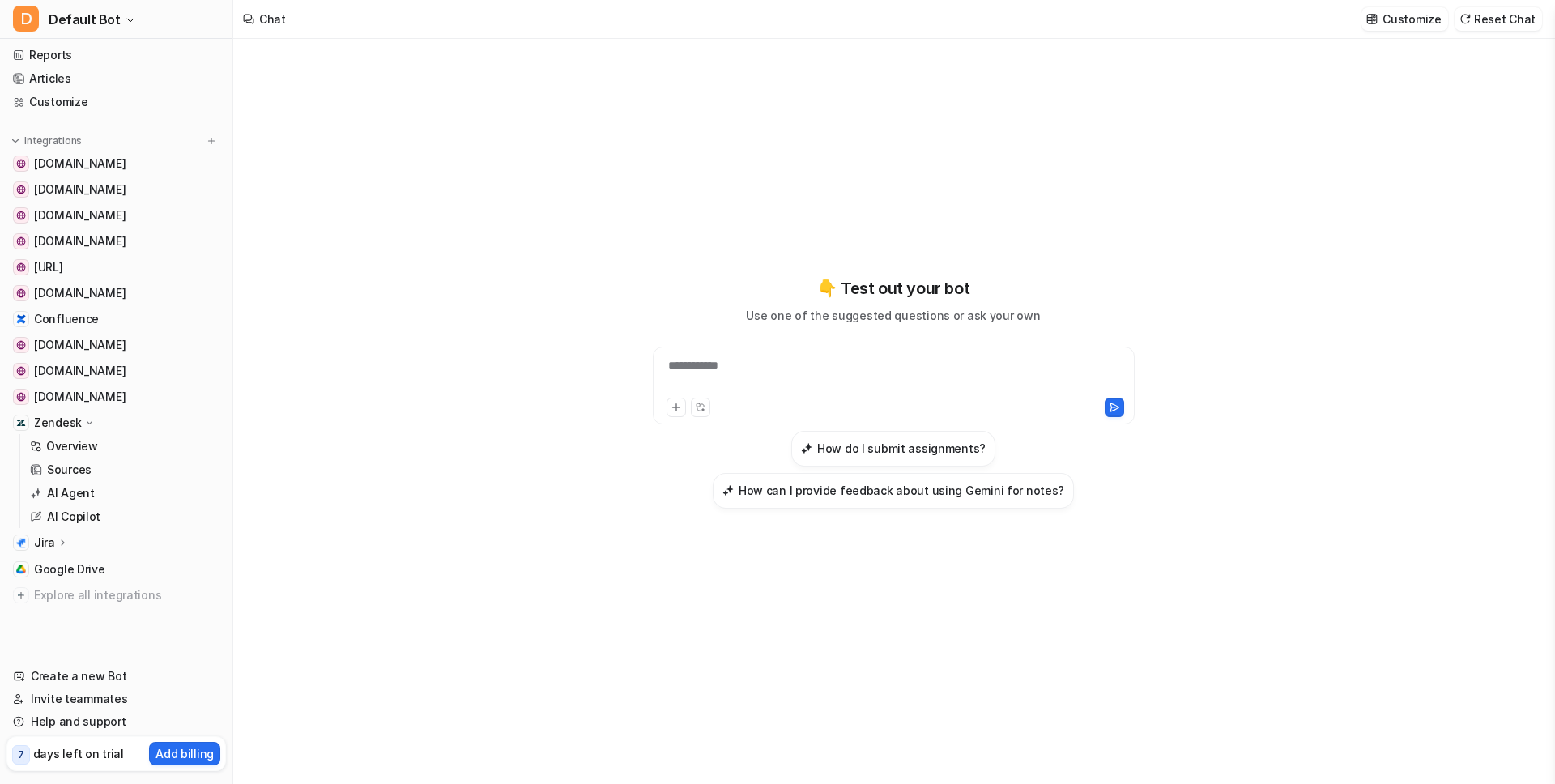
scroll to position [51, 0]
click at [39, 547] on p "Jira" at bounding box center [44, 542] width 21 height 16
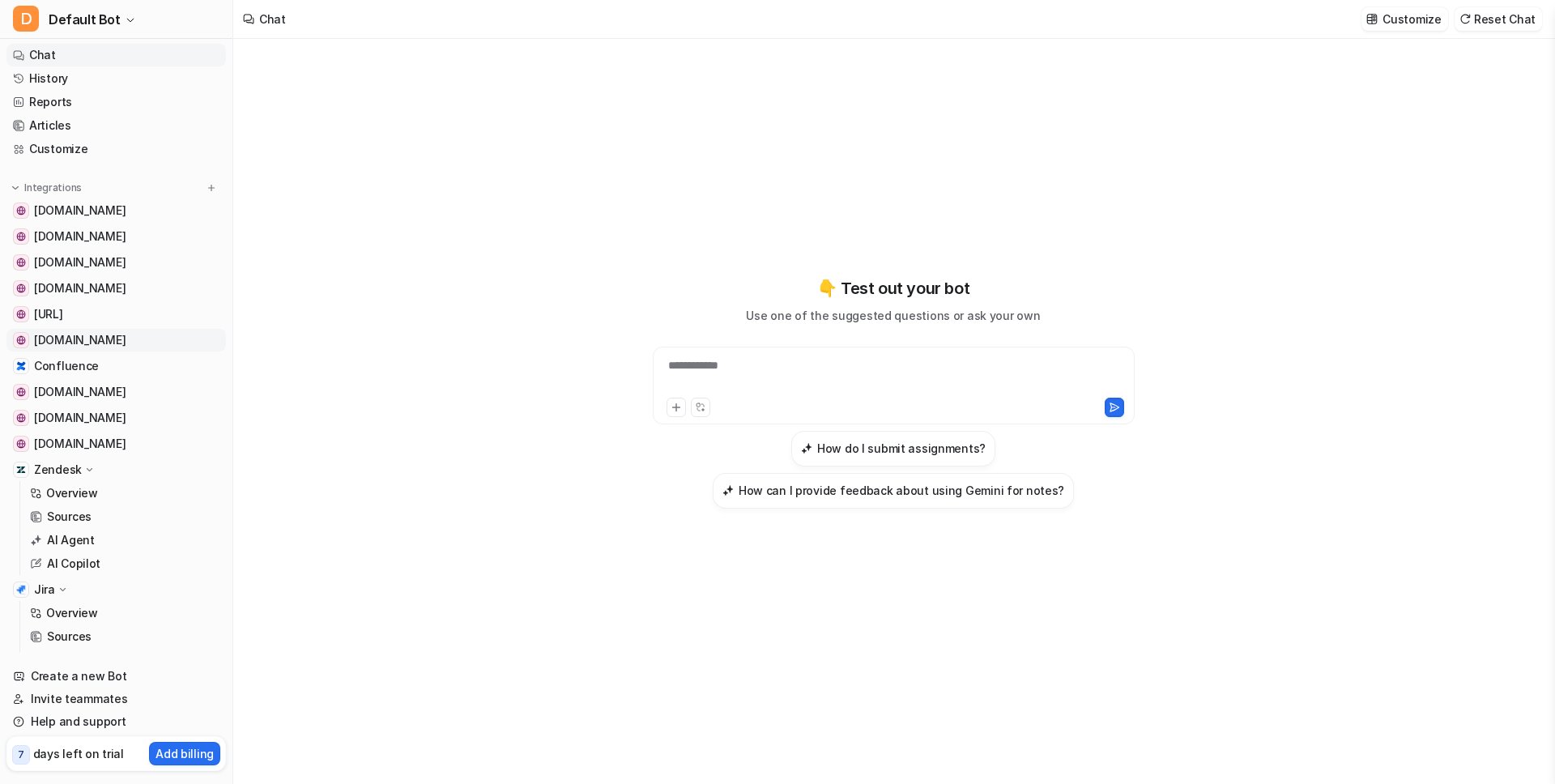
scroll to position [0, 0]
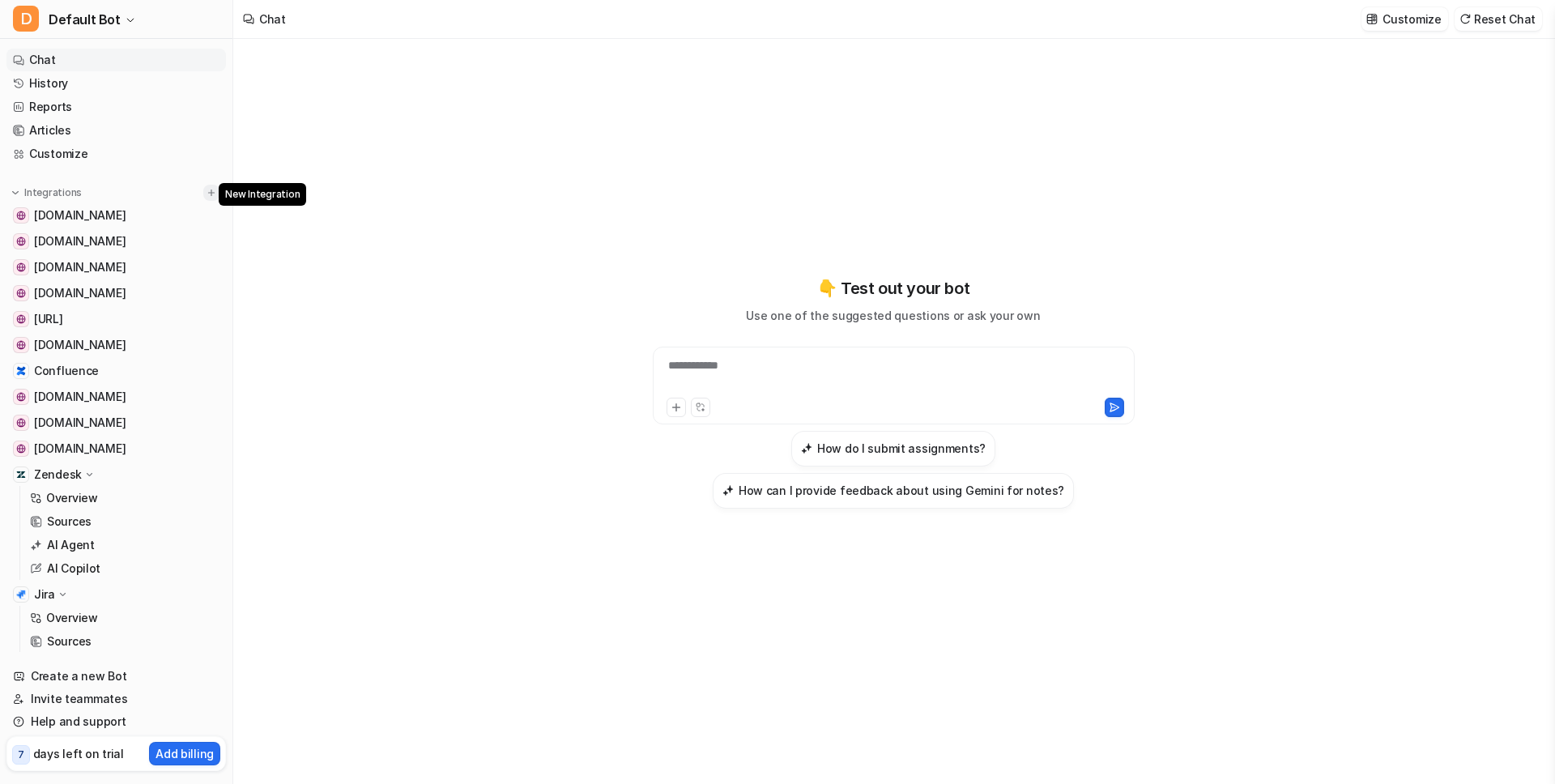
click at [206, 194] on img at bounding box center [211, 193] width 12 height 12
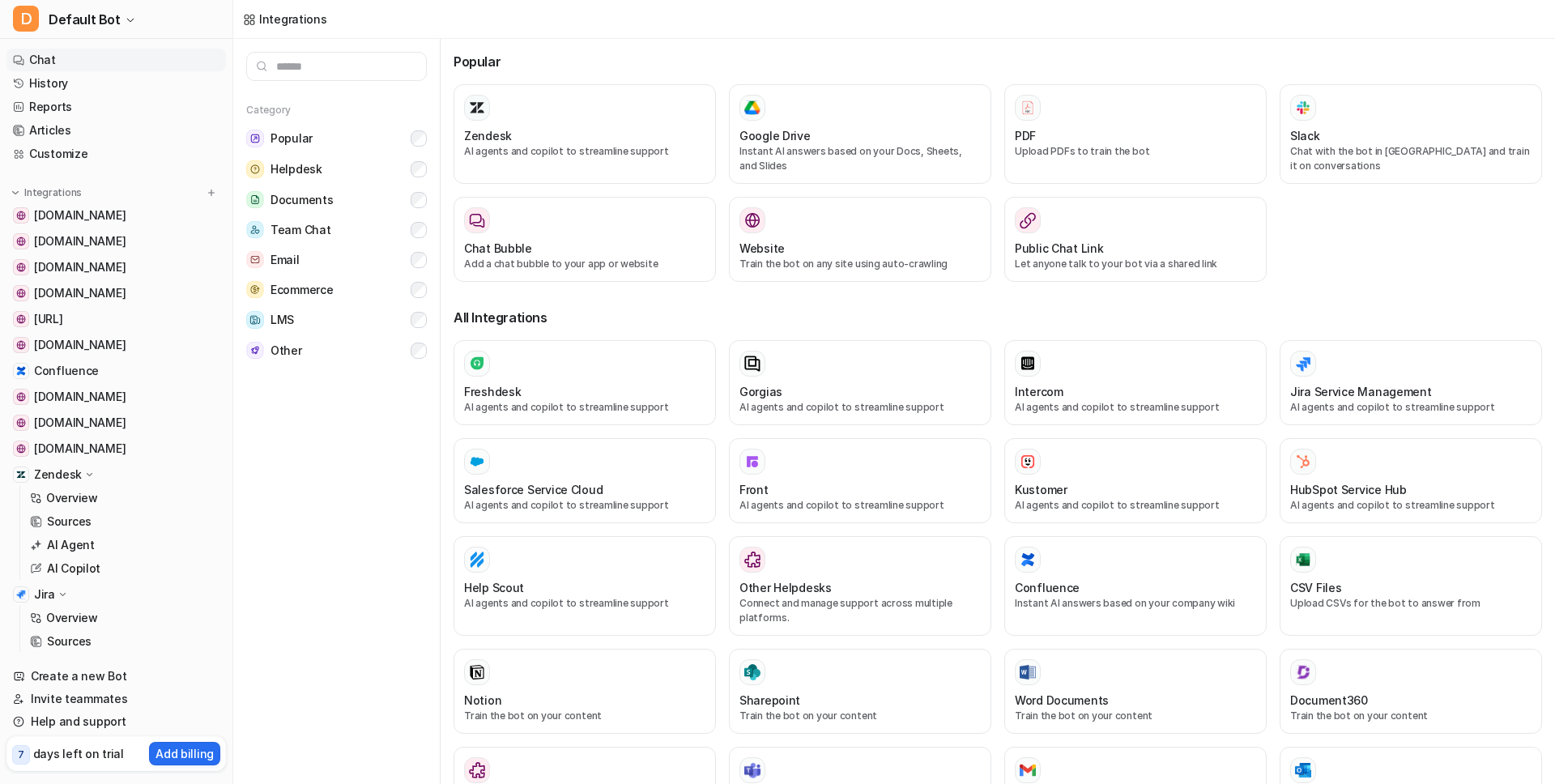
click at [52, 68] on link "Chat" at bounding box center [115, 60] width 219 height 23
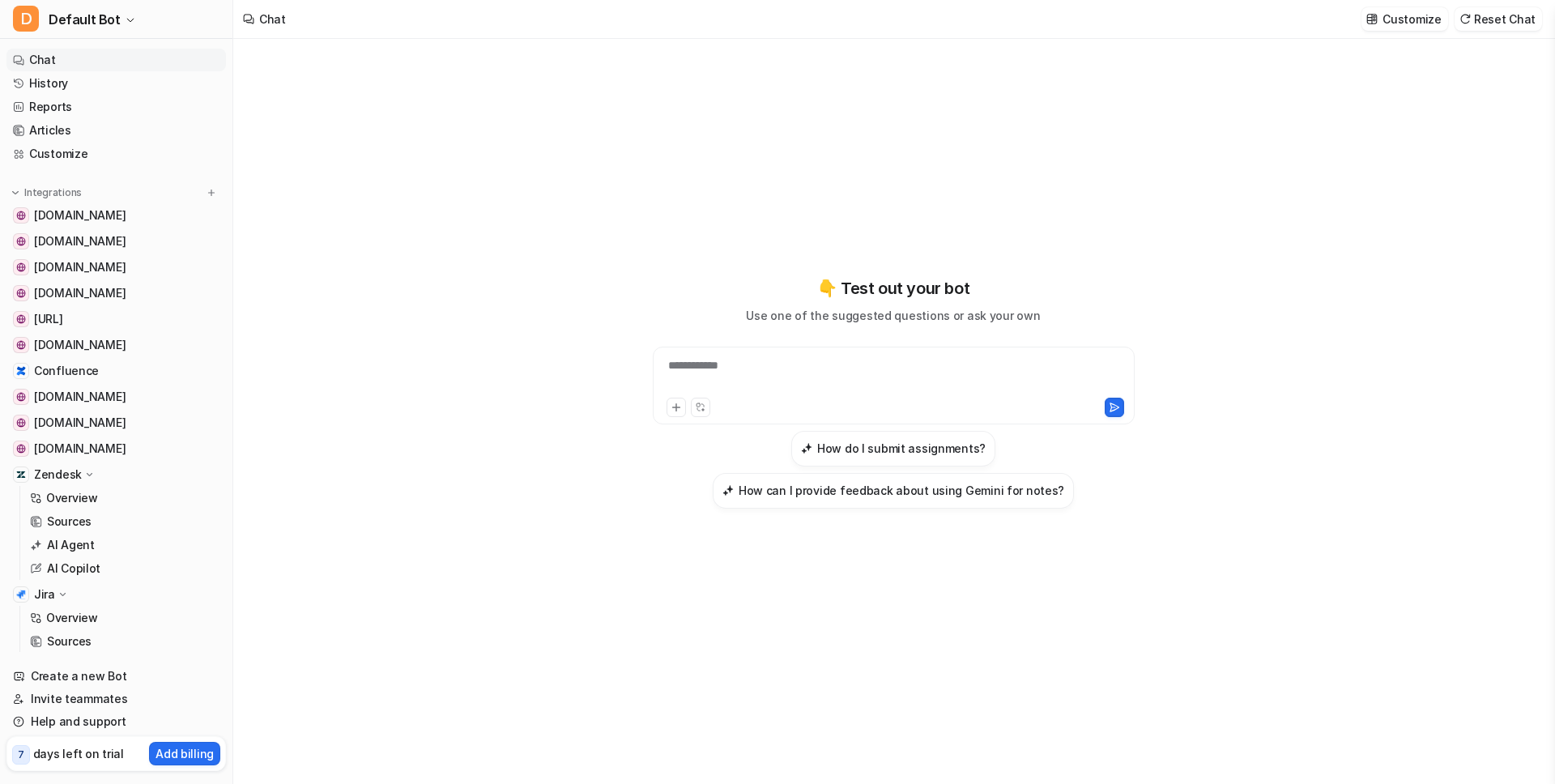
click at [871, 378] on div "**********" at bounding box center [894, 376] width 474 height 37
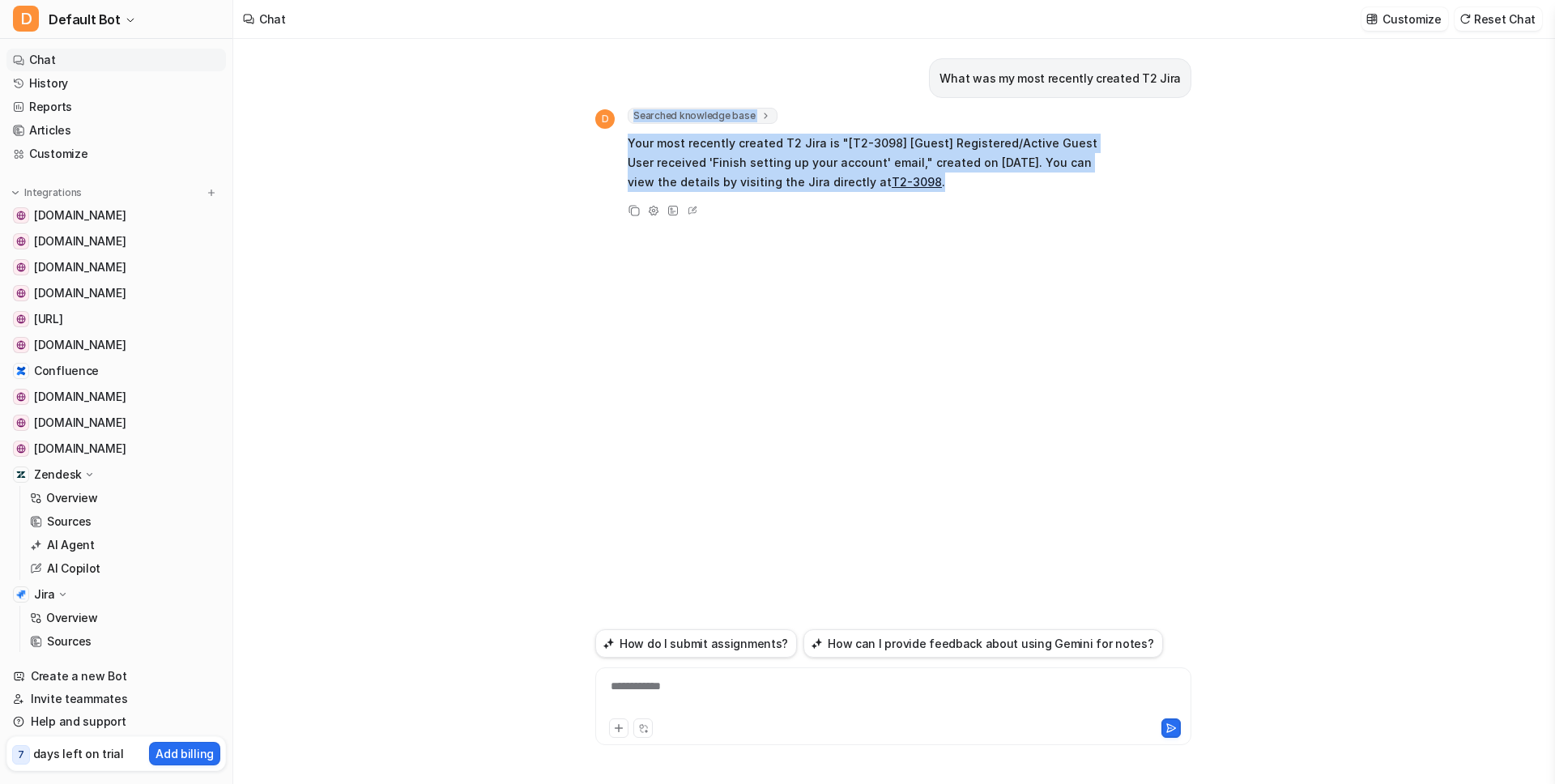
drag, startPoint x: 952, startPoint y: 183, endPoint x: 613, endPoint y: 140, distance: 341.7
click at [613, 140] on div "D Searched knowledge base search_queries : [ "most recently created T2 Jira" ] …" at bounding box center [848, 151] width 506 height 87
click at [639, 161] on p "Your most recently created T2 Jira is "[T2-3098] [Guest] Registered/Active Gues…" at bounding box center [865, 162] width 474 height 59
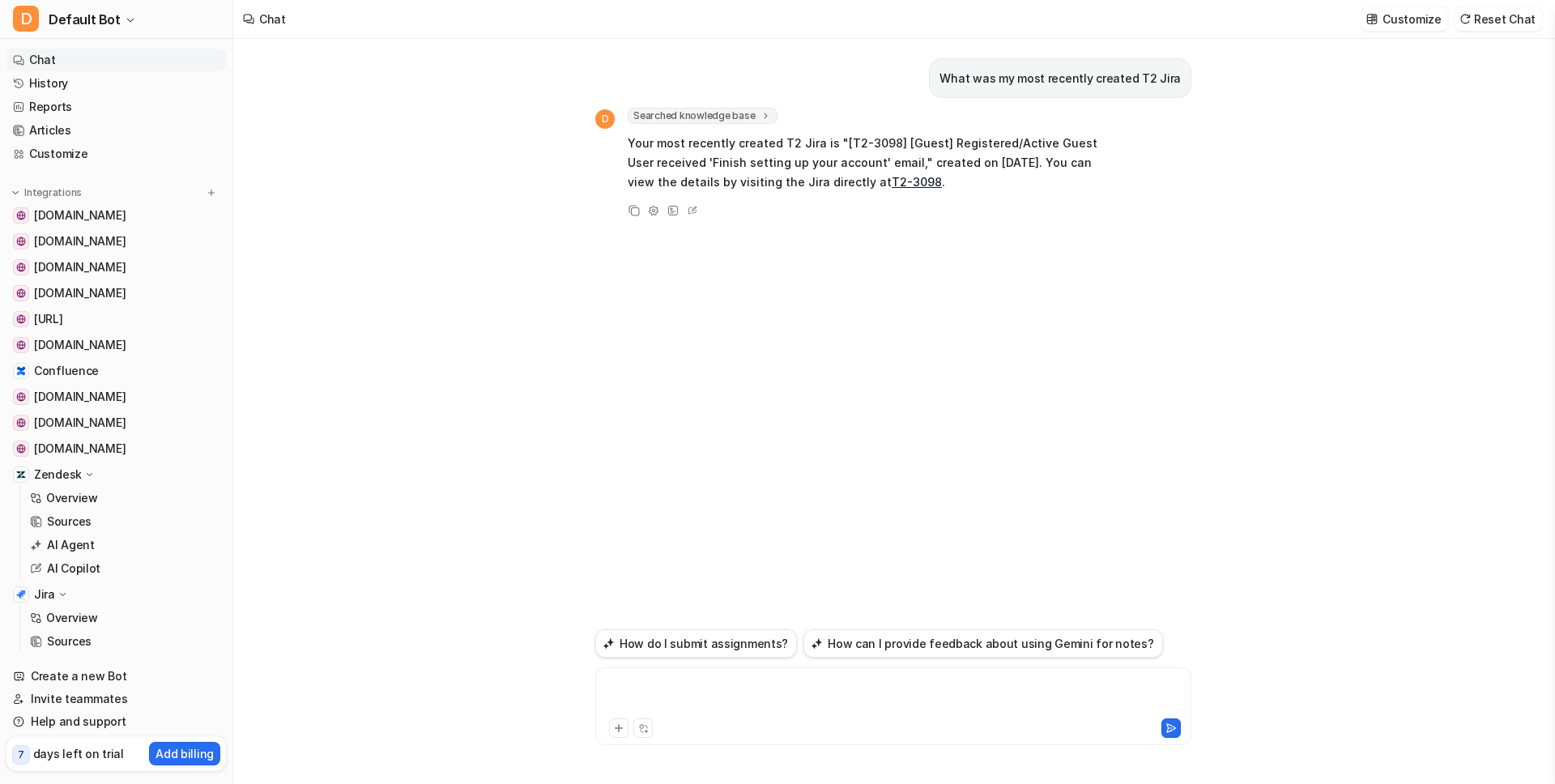
click at [709, 678] on div at bounding box center [893, 696] width 588 height 37
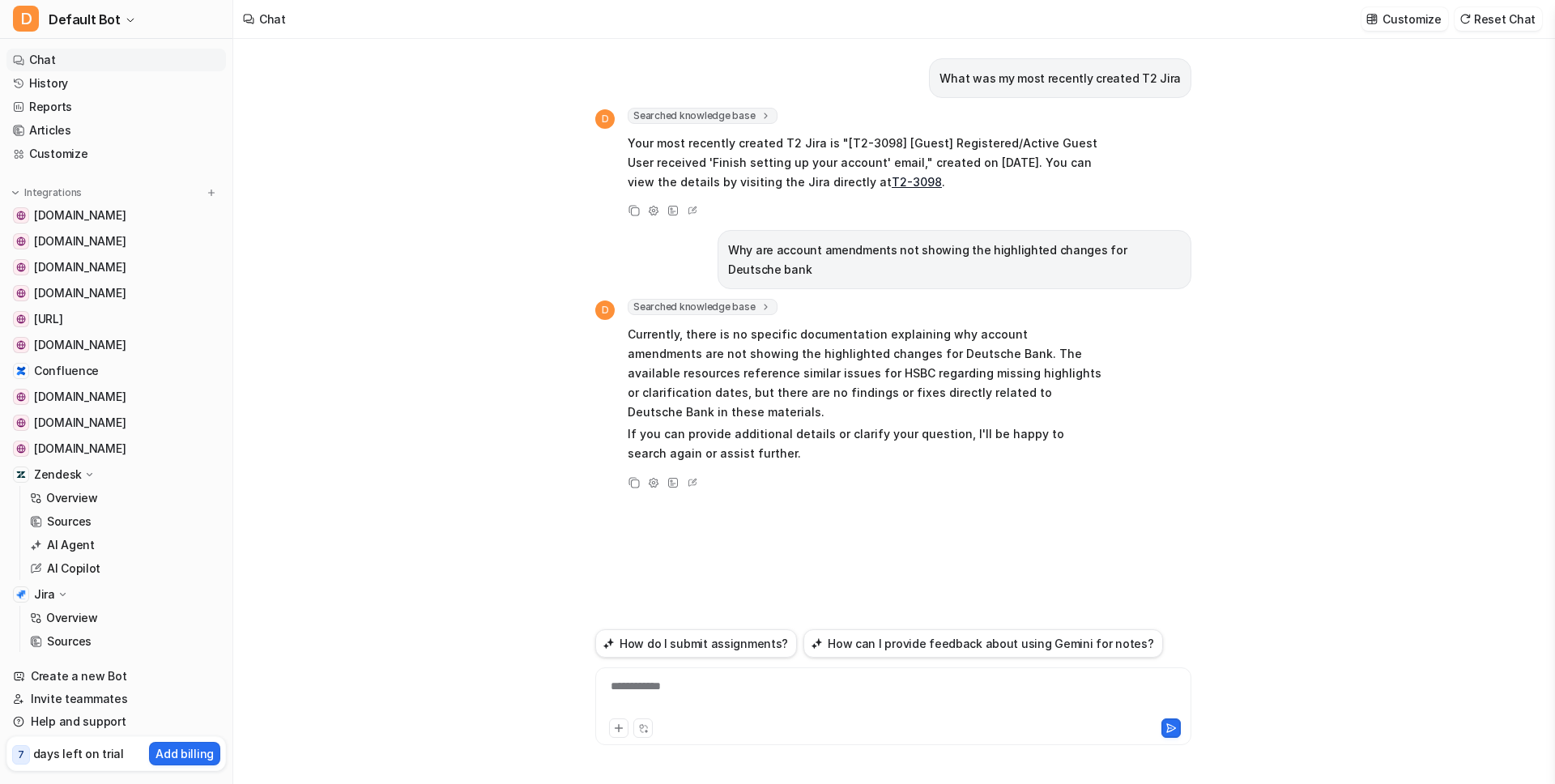
click at [792, 424] on p "If you can provide additional details or clarify your question, I'll be happy t…" at bounding box center [865, 444] width 474 height 39
click at [826, 684] on div "**********" at bounding box center [893, 696] width 588 height 37
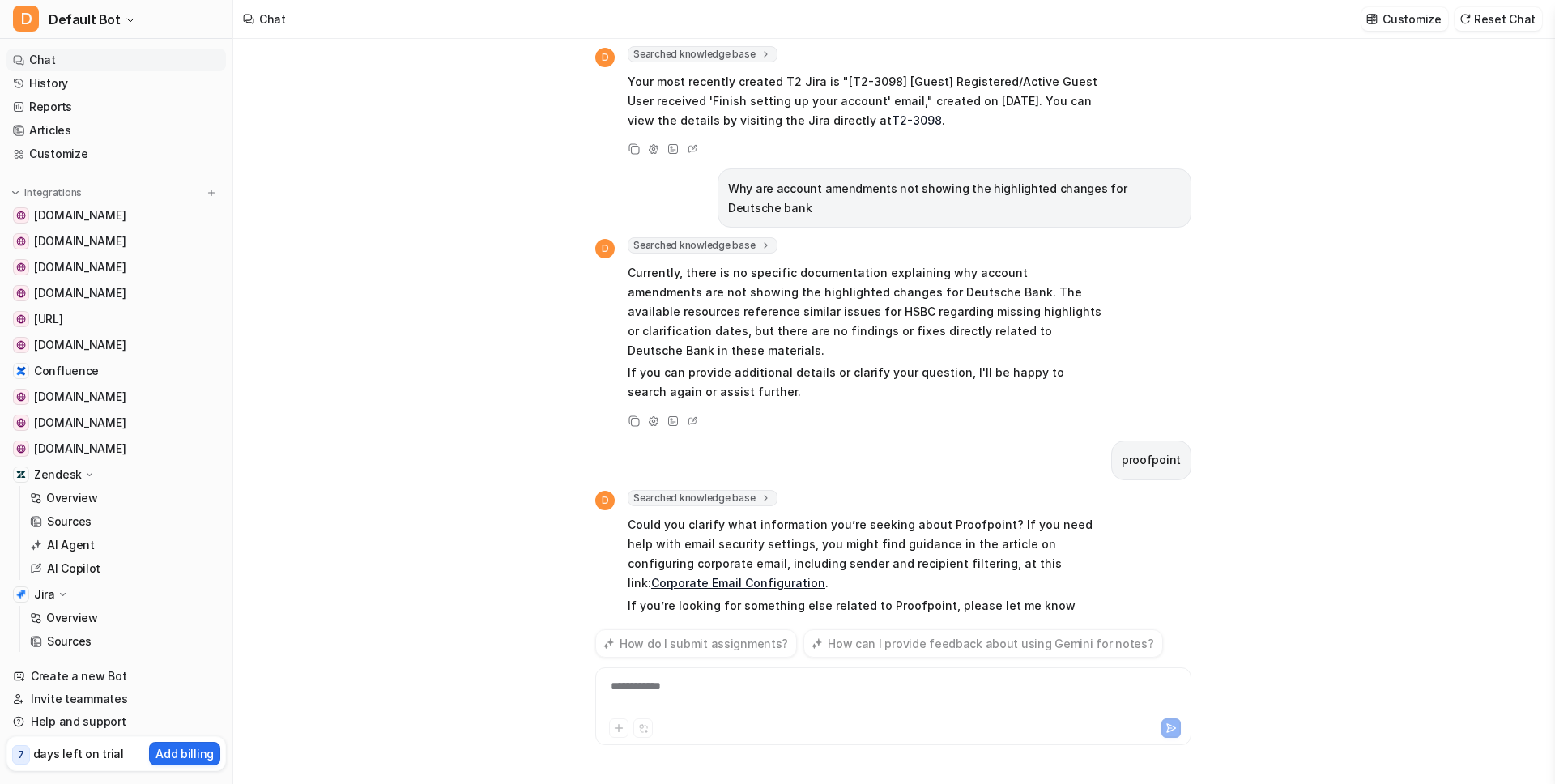
scroll to position [81, 0]
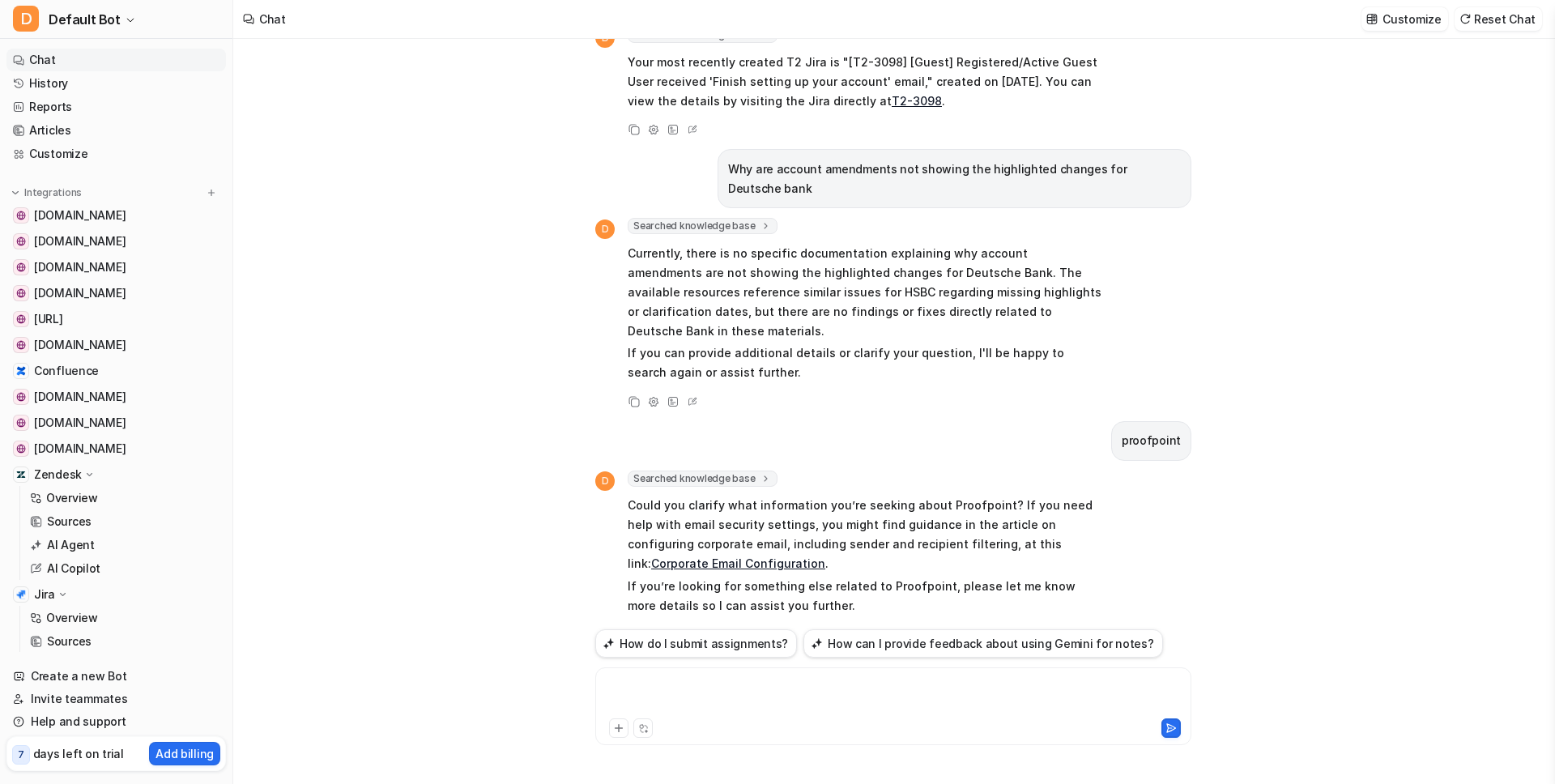
click at [734, 684] on div at bounding box center [893, 696] width 588 height 37
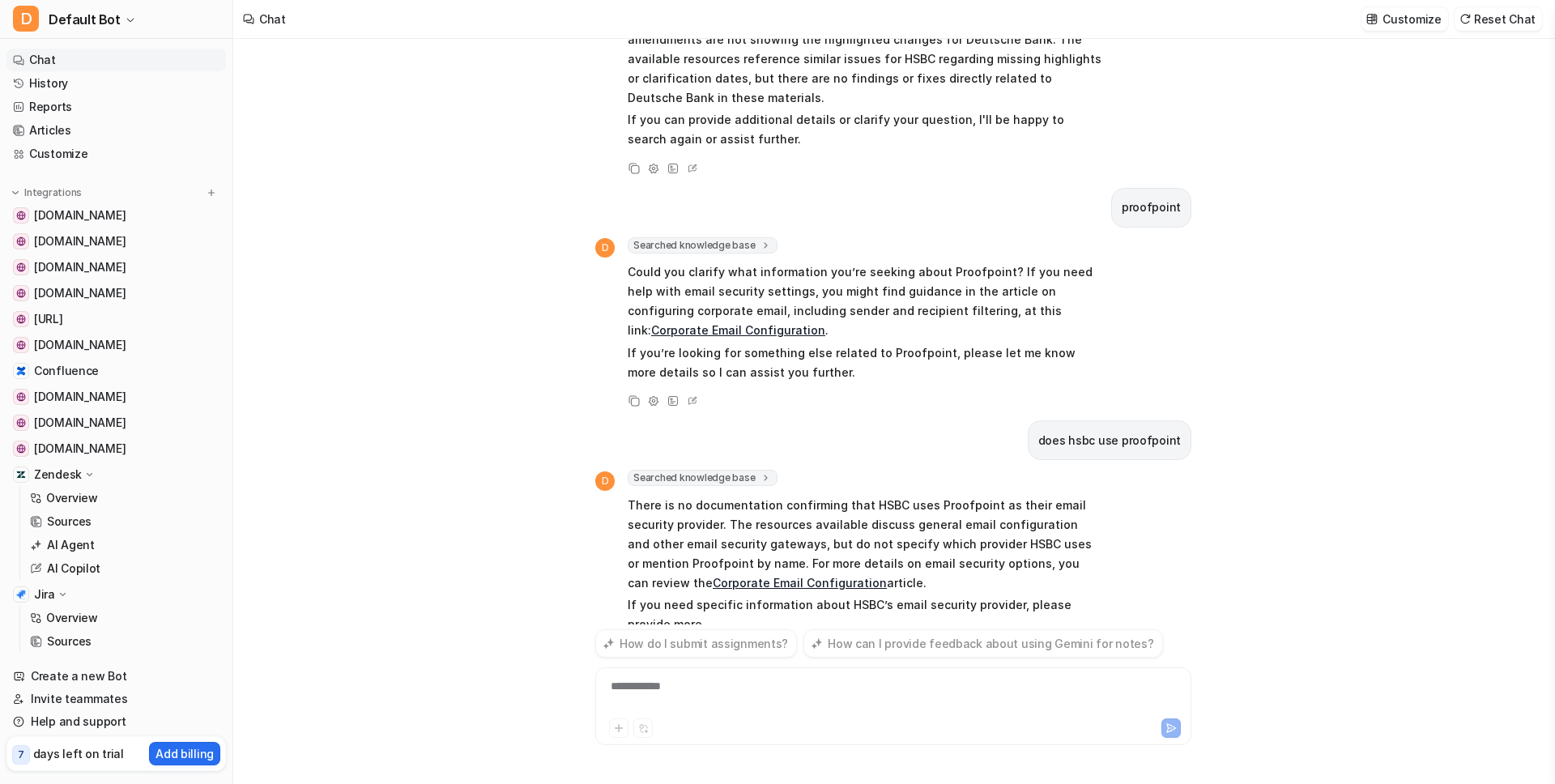
scroll to position [334, 0]
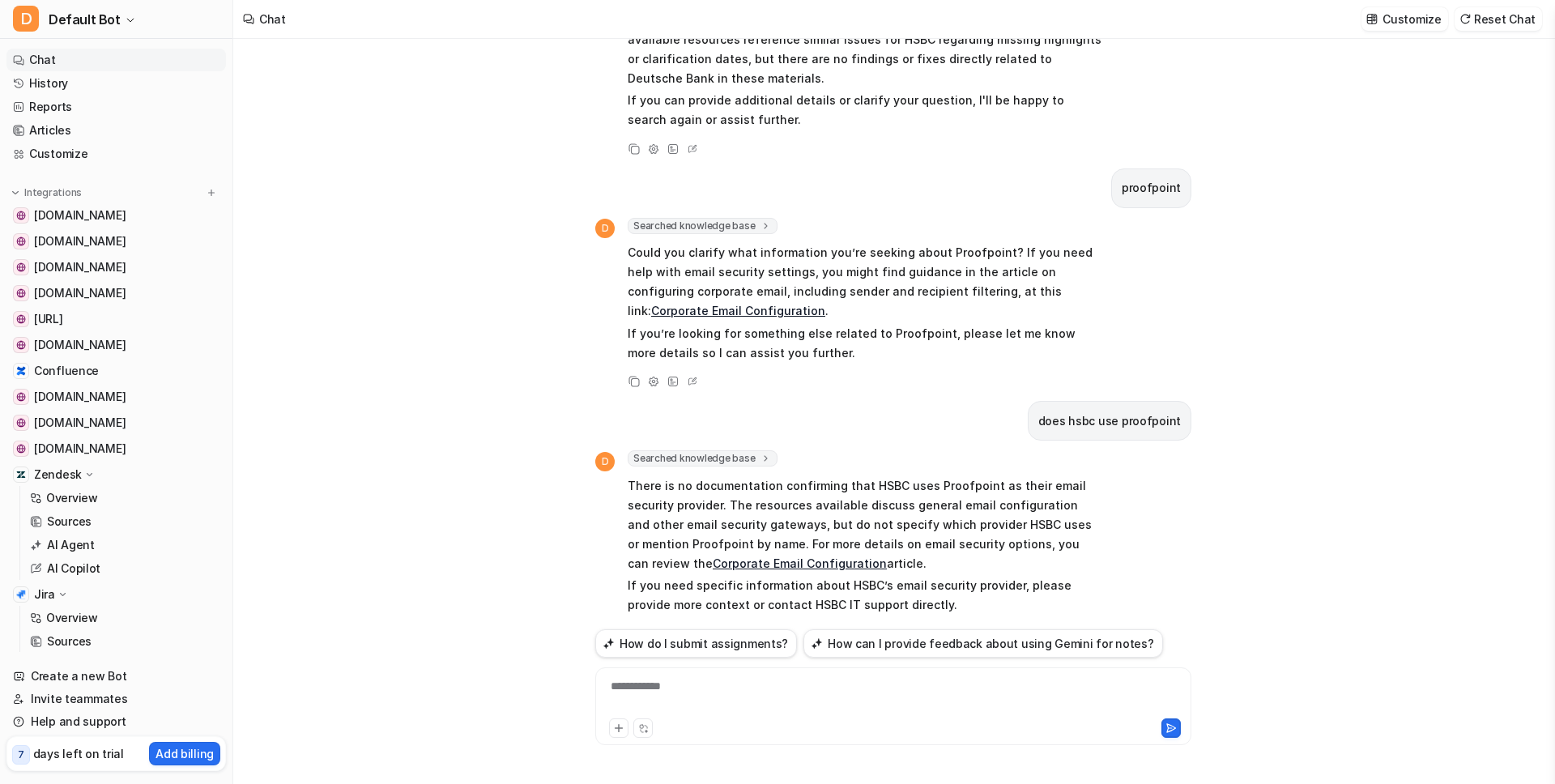
click at [775, 691] on div "**********" at bounding box center [893, 696] width 588 height 37
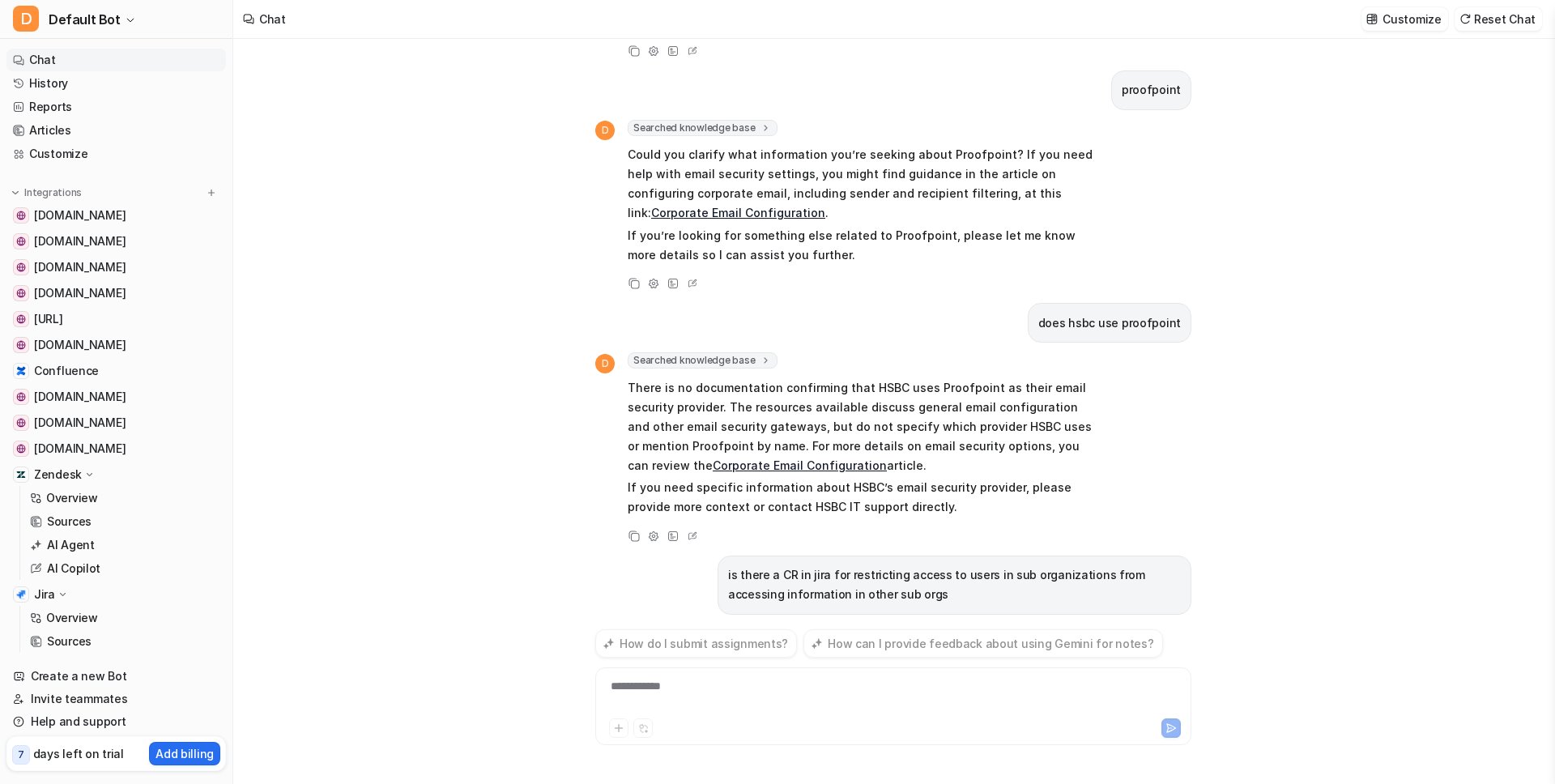
scroll to position [458, 0]
